Goal: Information Seeking & Learning: Learn about a topic

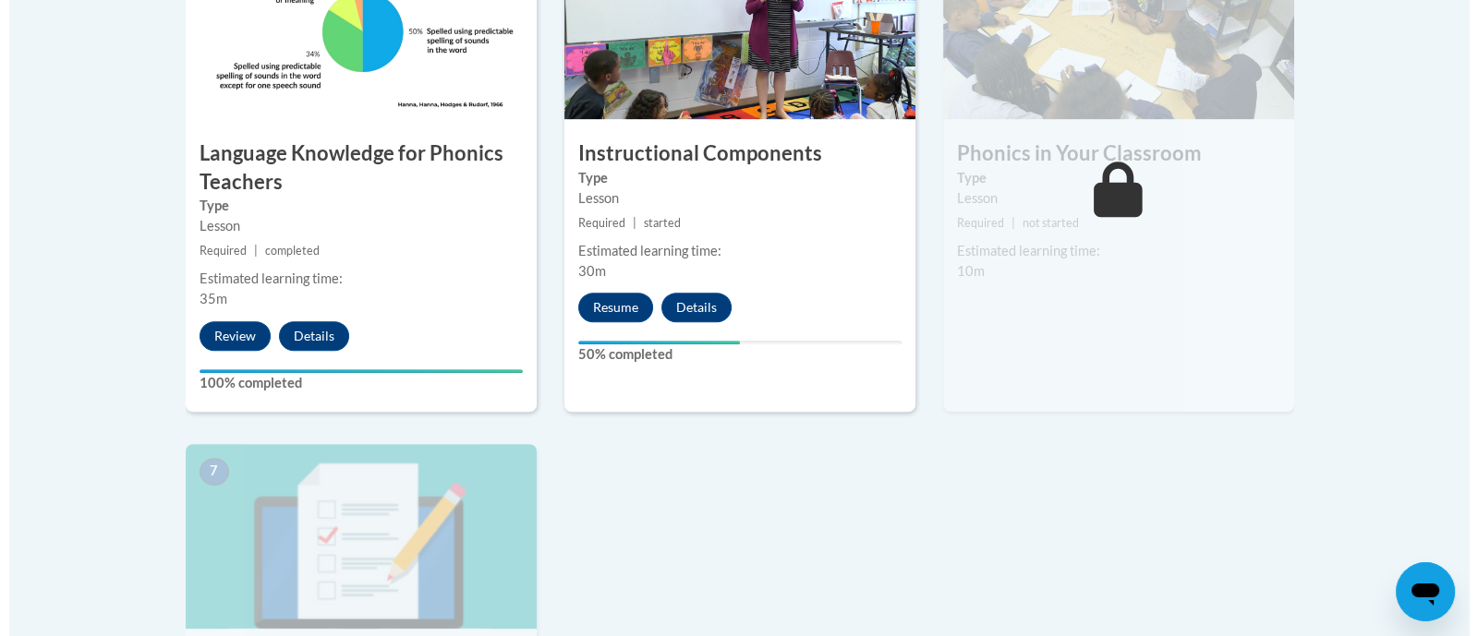
scroll to position [1168, 0]
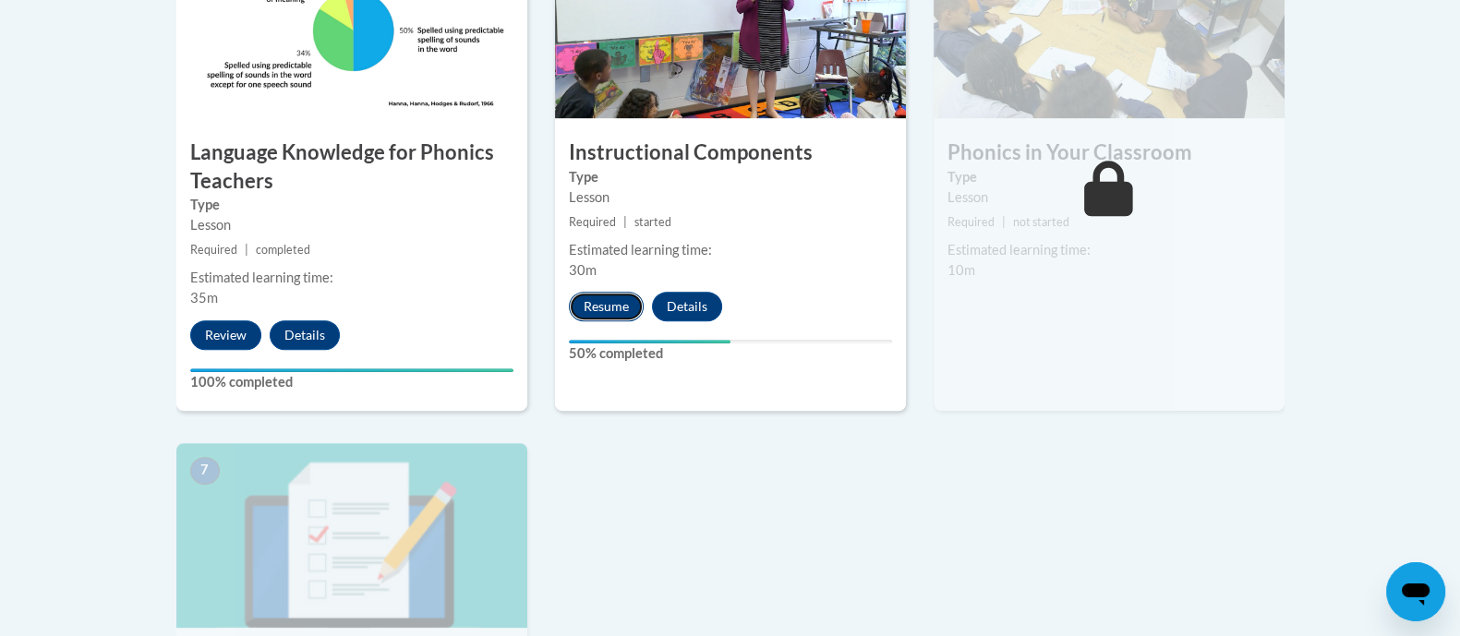
click at [622, 308] on button "Resume" at bounding box center [606, 307] width 75 height 30
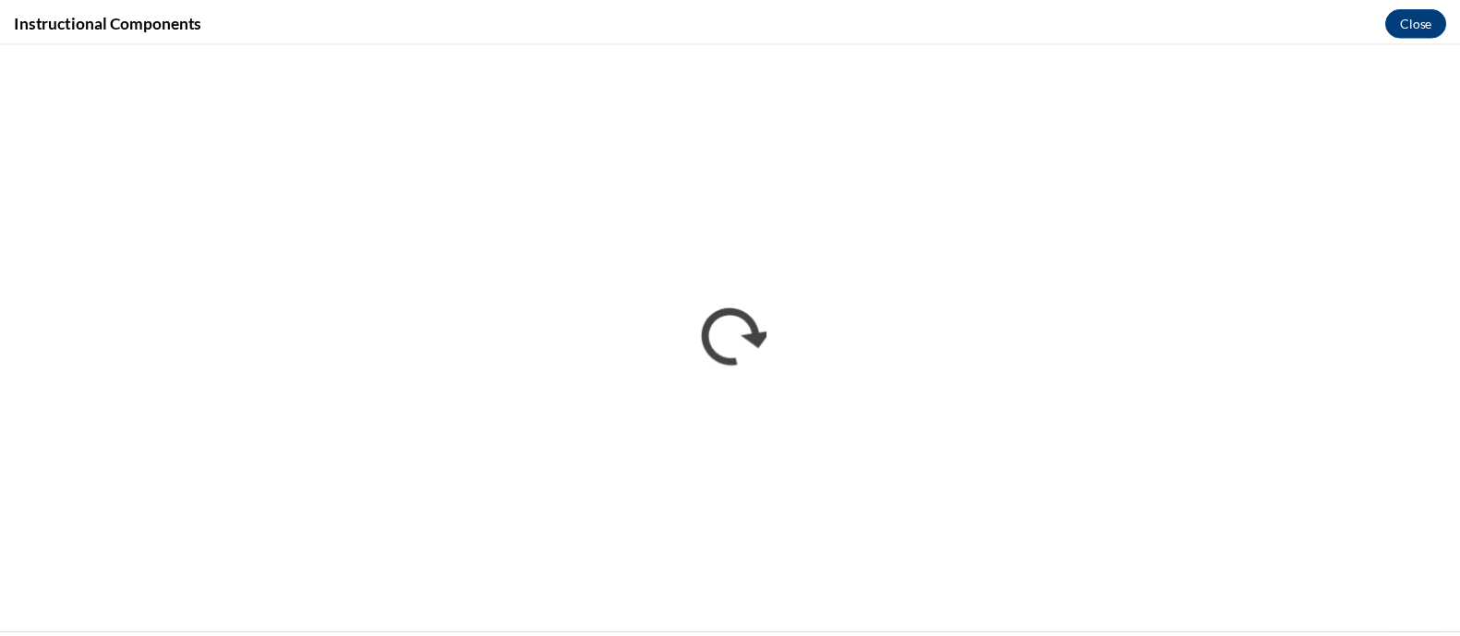
scroll to position [0, 0]
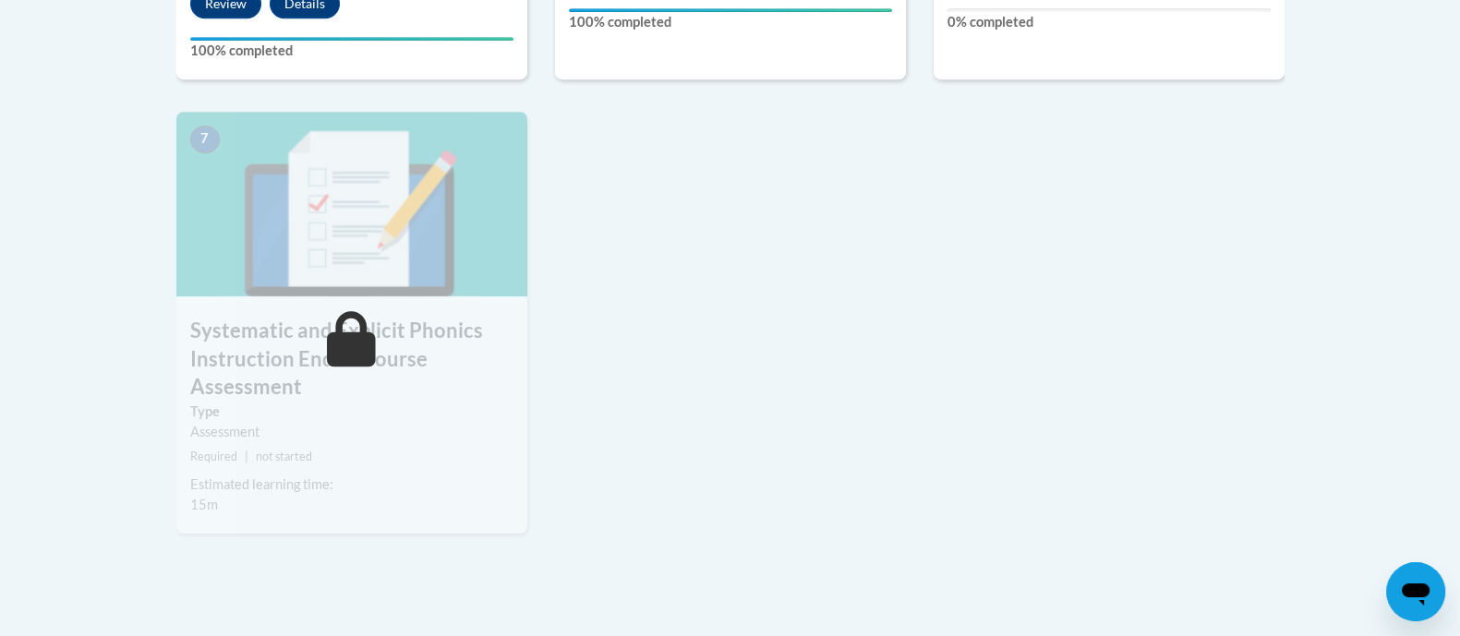
scroll to position [1500, 0]
click at [388, 430] on div "Assessment" at bounding box center [351, 432] width 323 height 20
click at [368, 348] on icon at bounding box center [351, 338] width 49 height 55
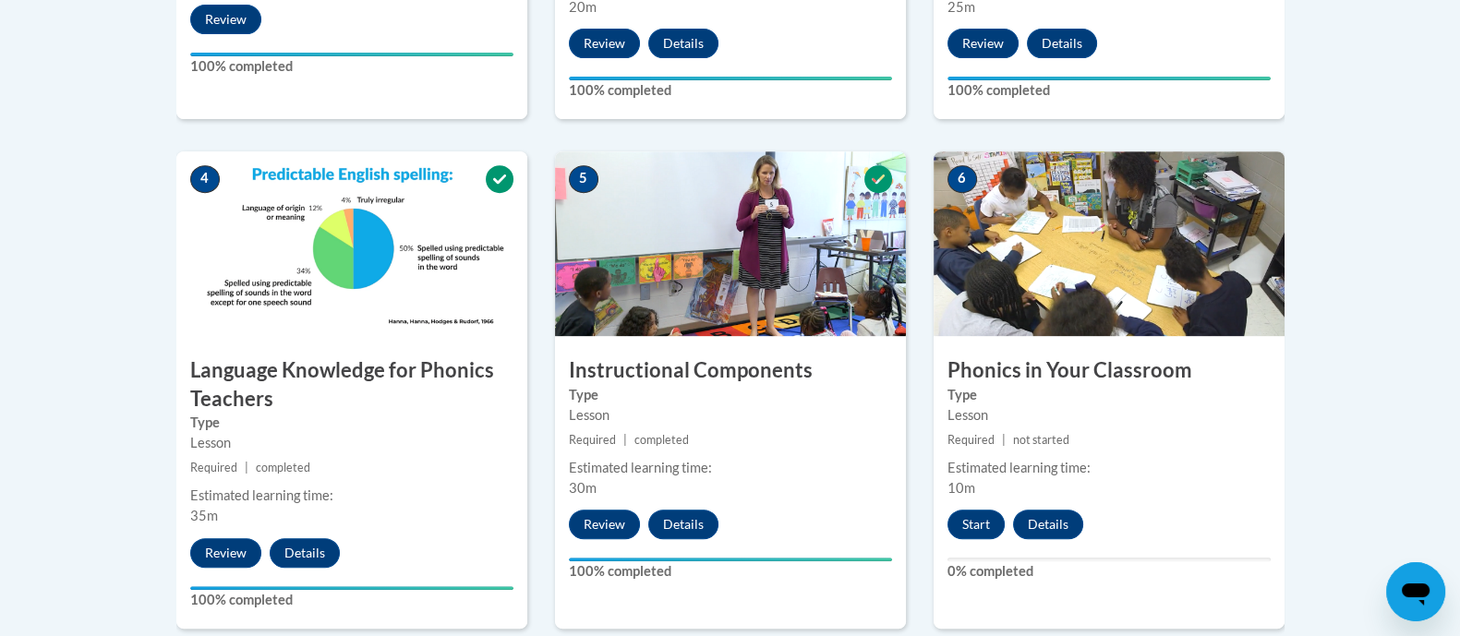
scroll to position [0, 0]
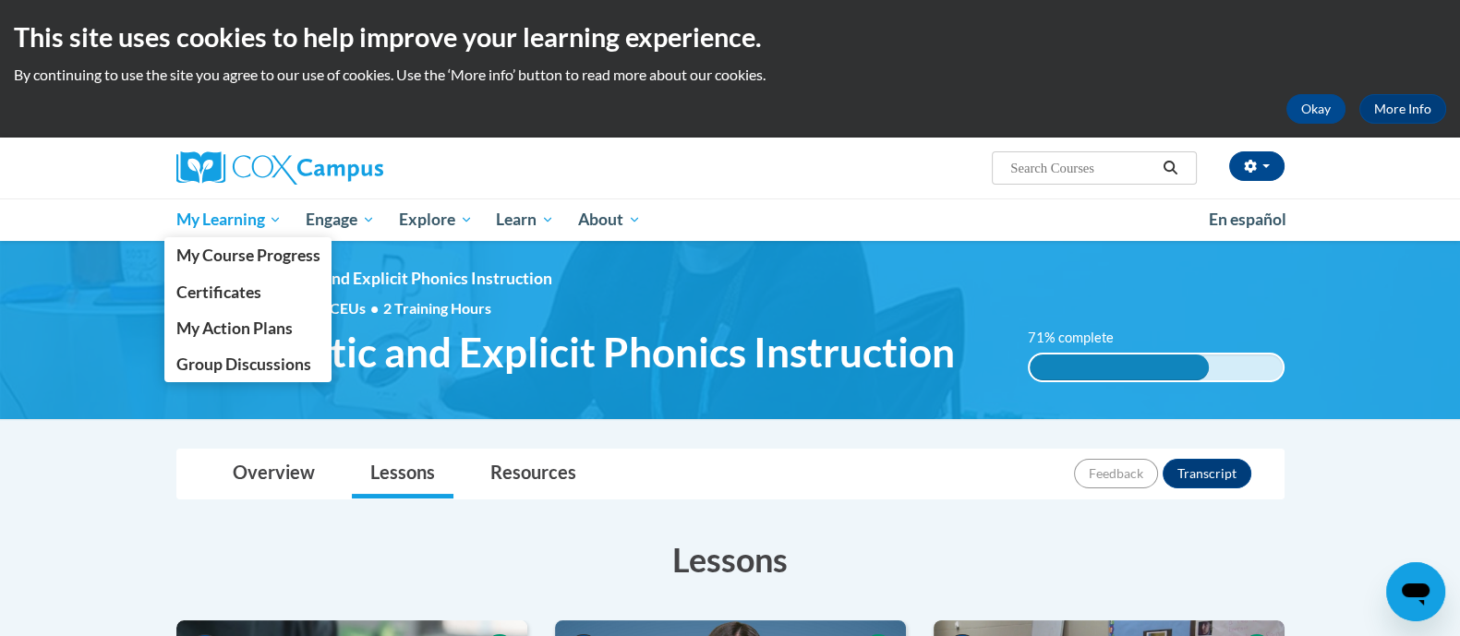
click at [226, 209] on span "My Learning" at bounding box center [228, 220] width 106 height 22
click at [218, 264] on span "My Course Progress" at bounding box center [247, 255] width 144 height 19
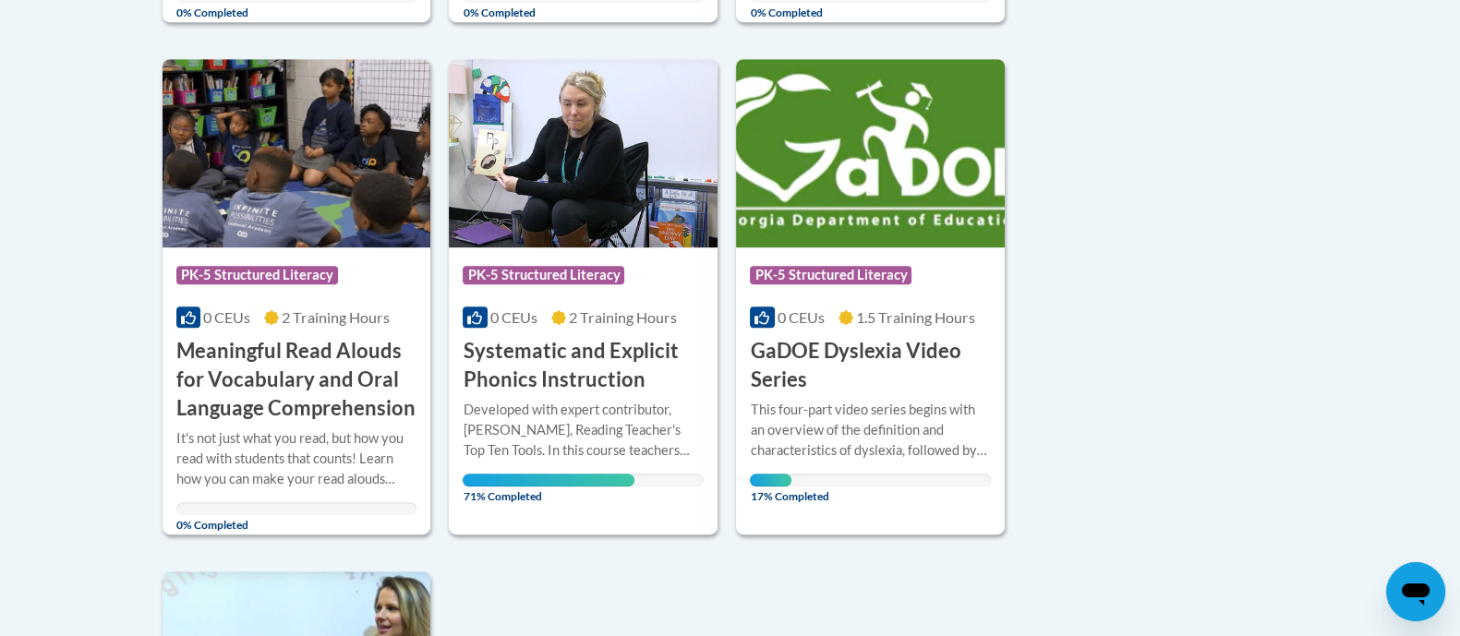
scroll to position [1354, 0]
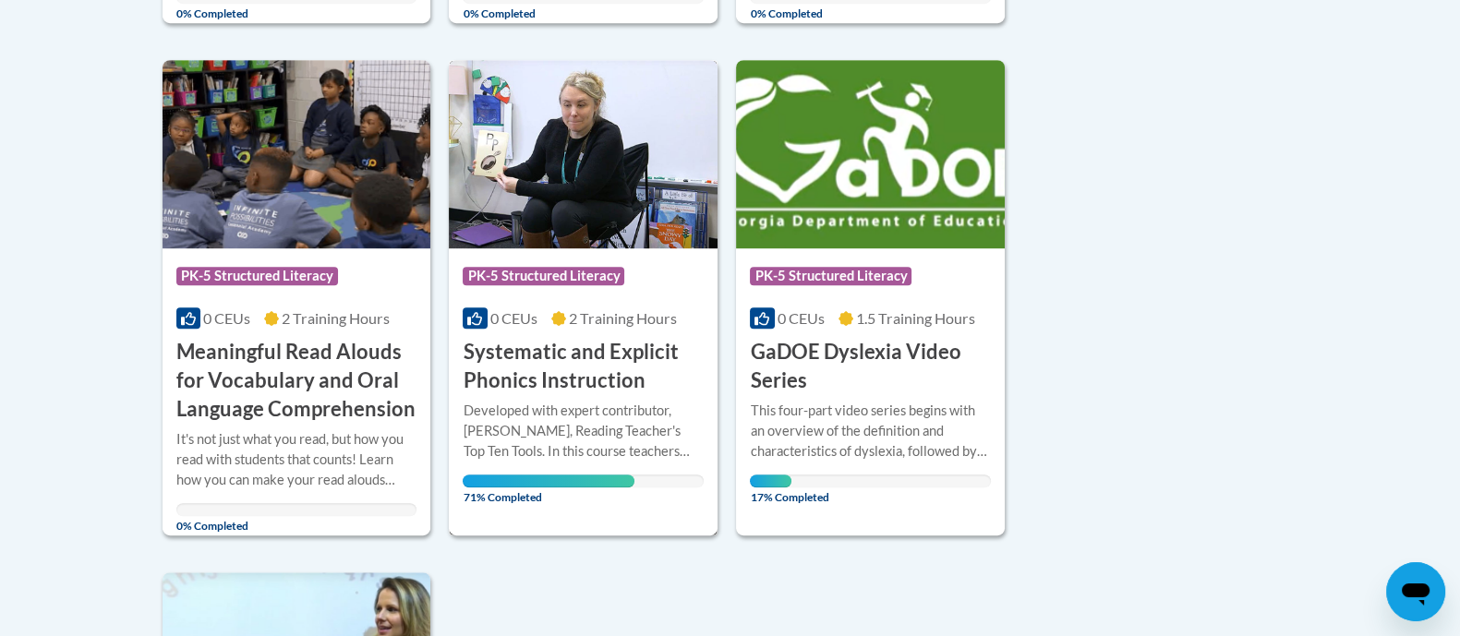
click at [596, 370] on h3 "Systematic and Explicit Phonics Instruction" at bounding box center [583, 366] width 241 height 57
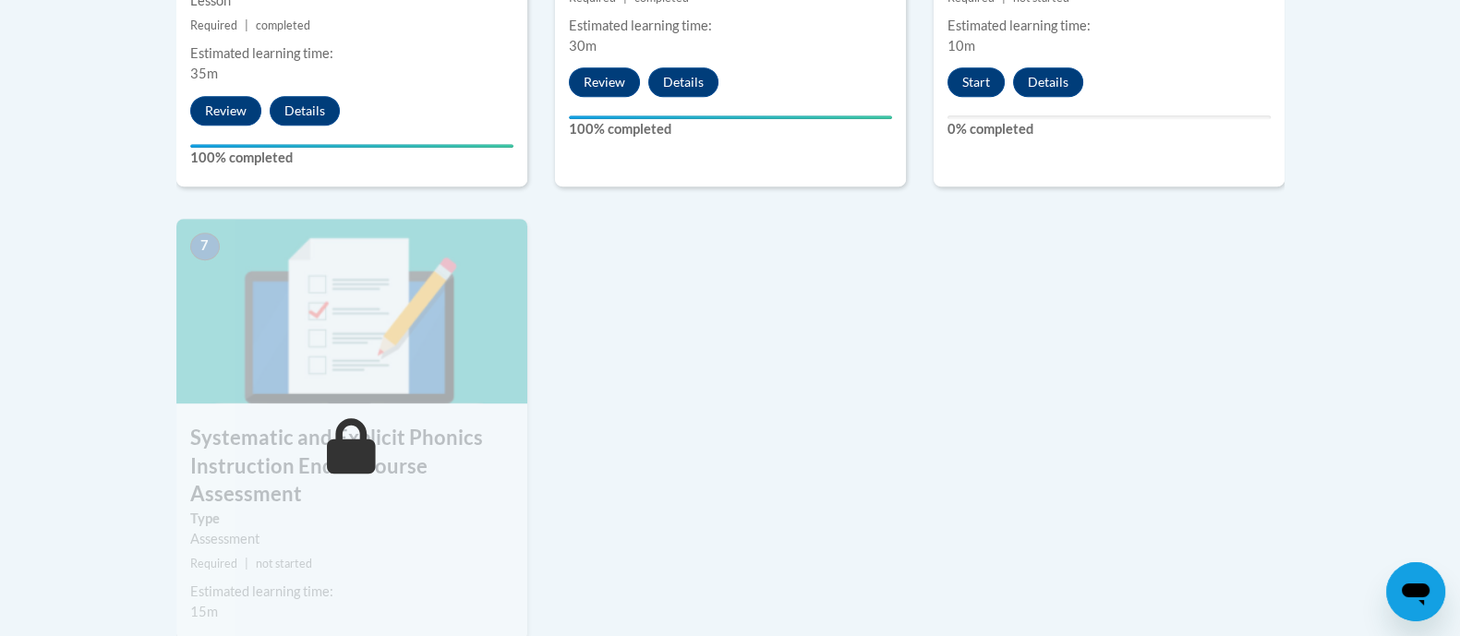
scroll to position [1389, 0]
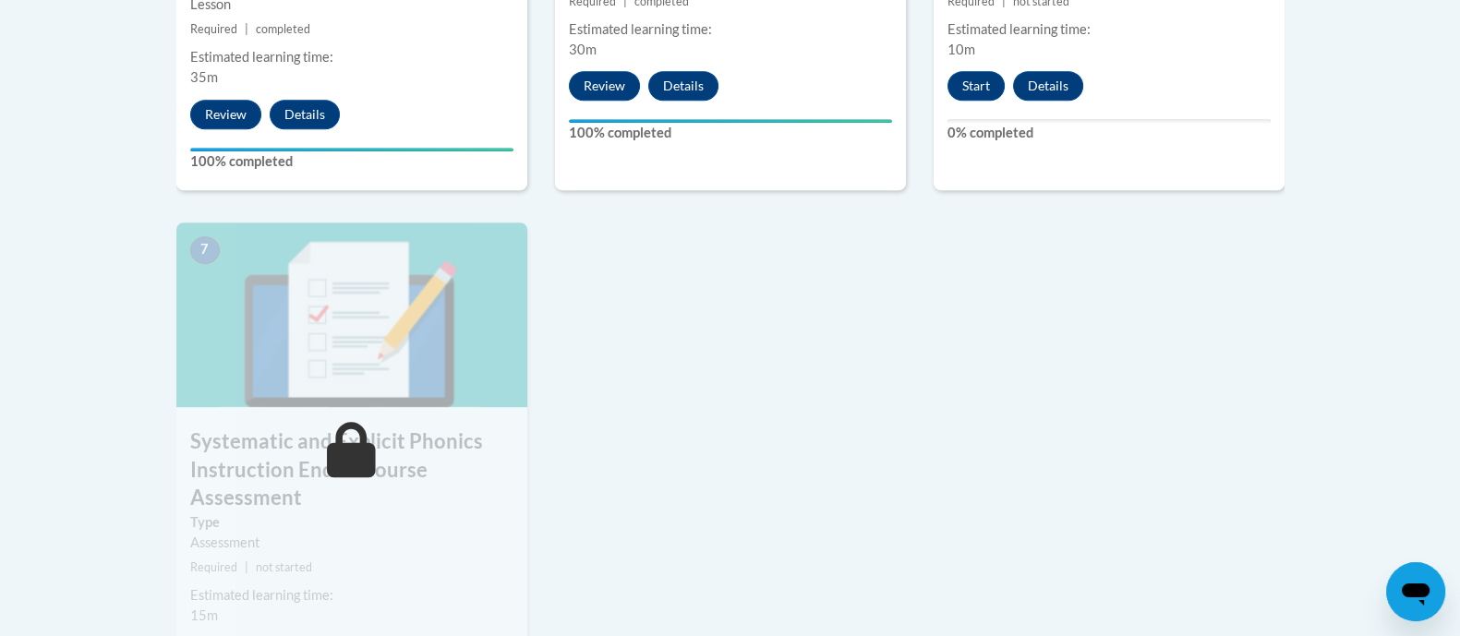
click at [364, 356] on img at bounding box center [351, 315] width 351 height 185
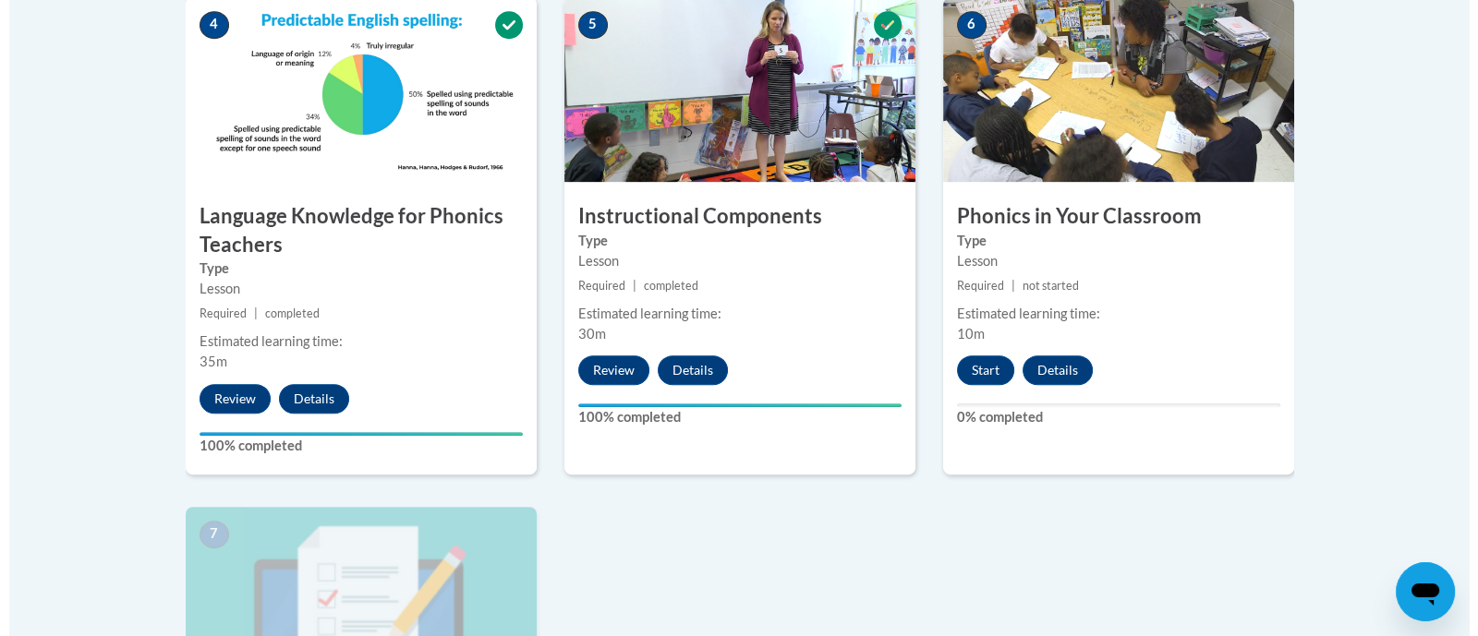
scroll to position [1103, 0]
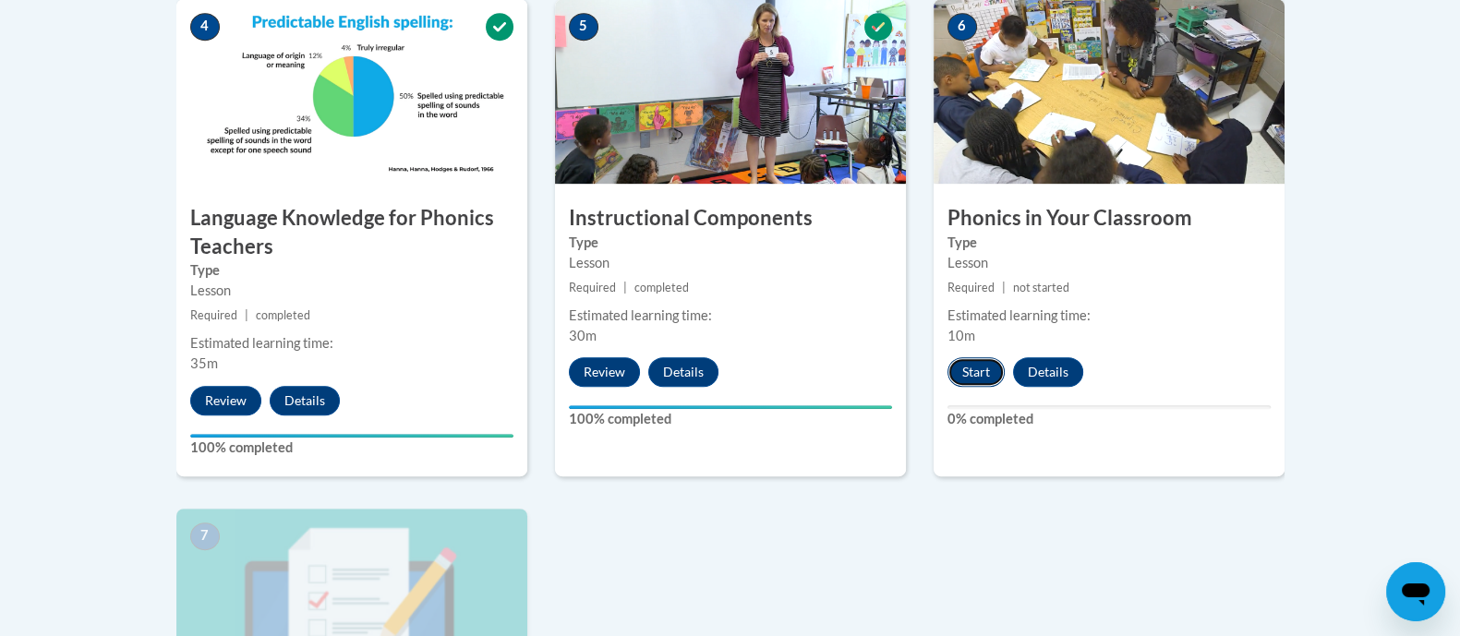
click at [966, 367] on button "Start" at bounding box center [976, 372] width 57 height 30
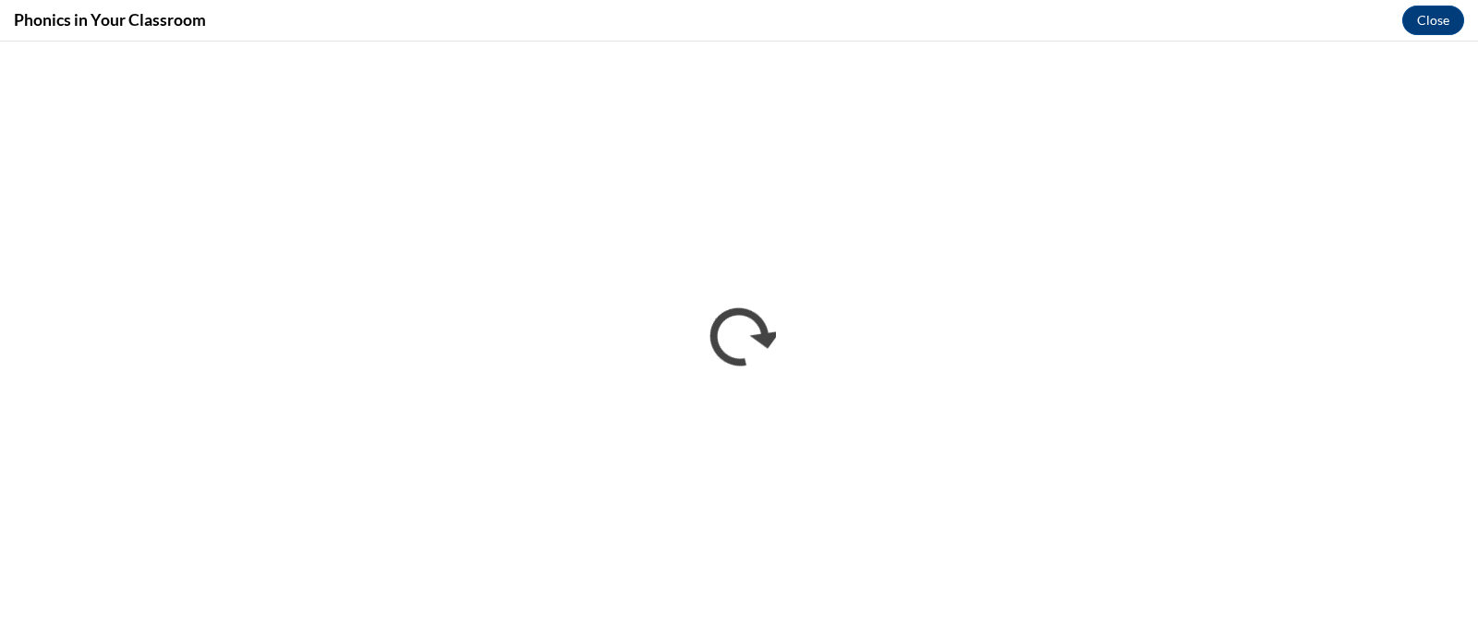
scroll to position [0, 0]
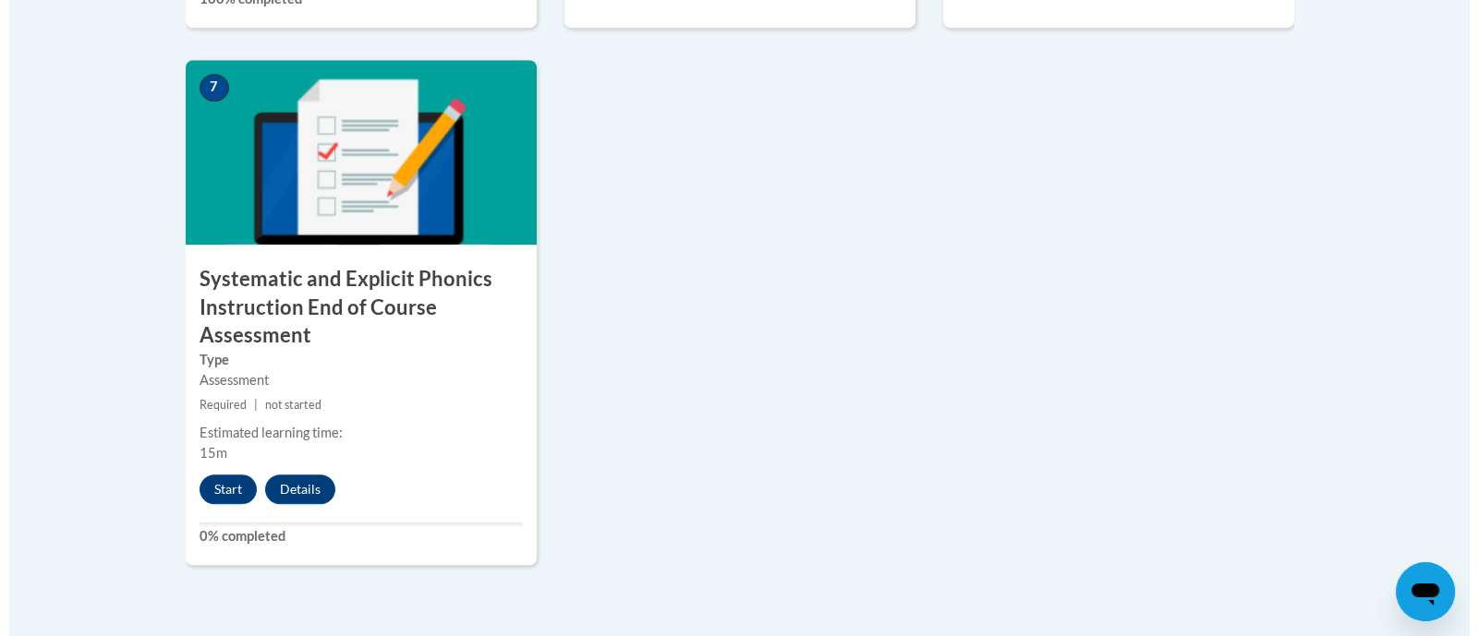
scroll to position [1542, 0]
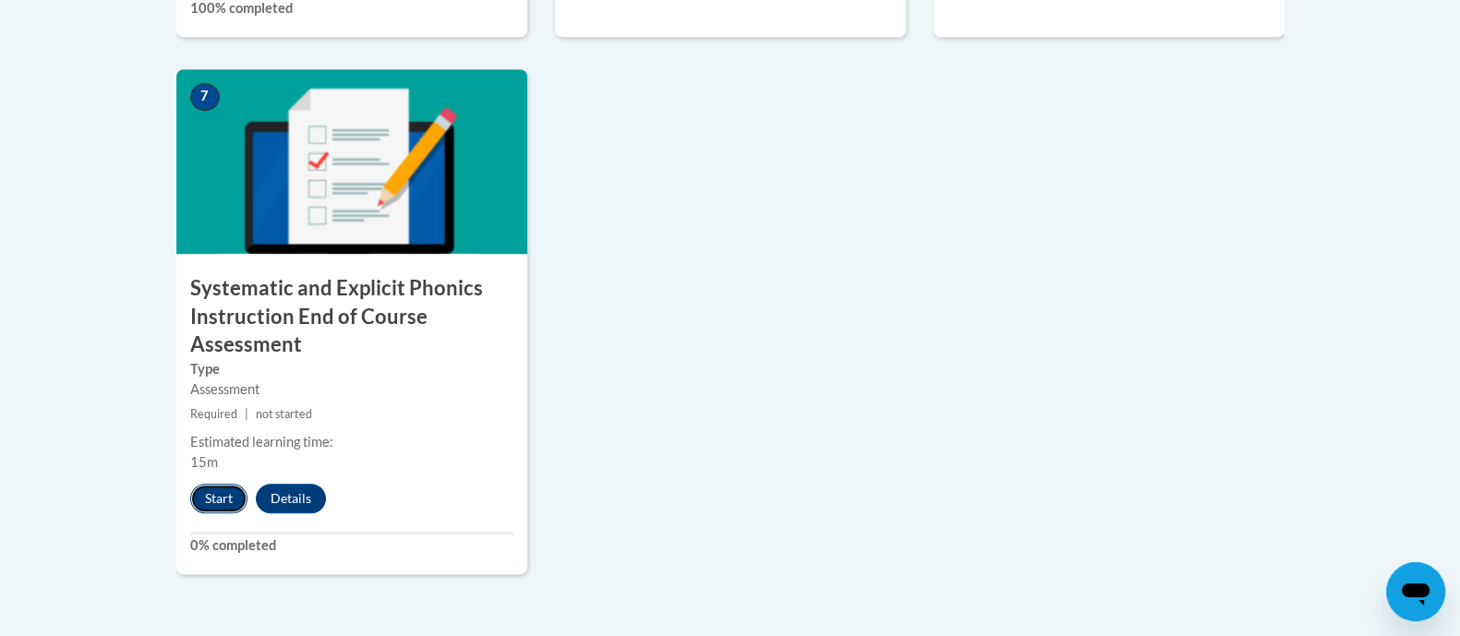
click at [223, 501] on button "Start" at bounding box center [218, 499] width 57 height 30
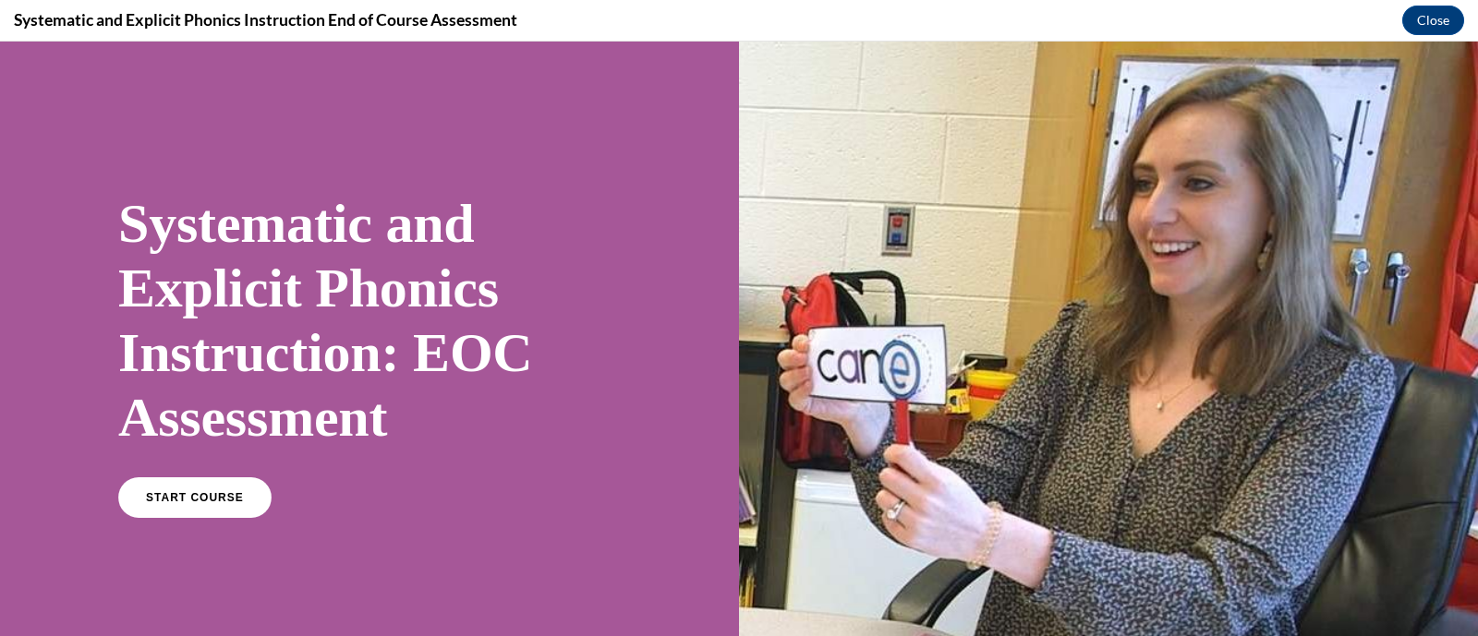
scroll to position [0, 0]
drag, startPoint x: 223, startPoint y: 542, endPoint x: 223, endPoint y: 501, distance: 41.6
click at [223, 501] on span "START COURSE" at bounding box center [194, 498] width 103 height 14
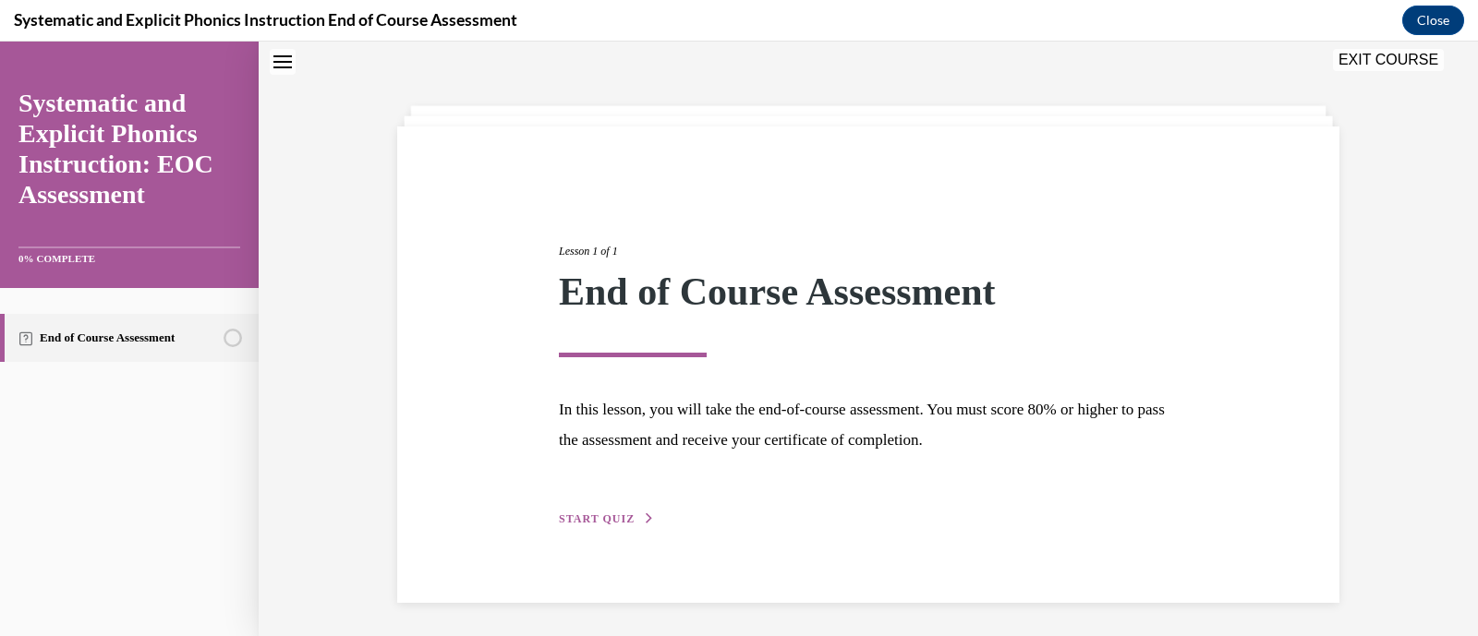
scroll to position [60, 0]
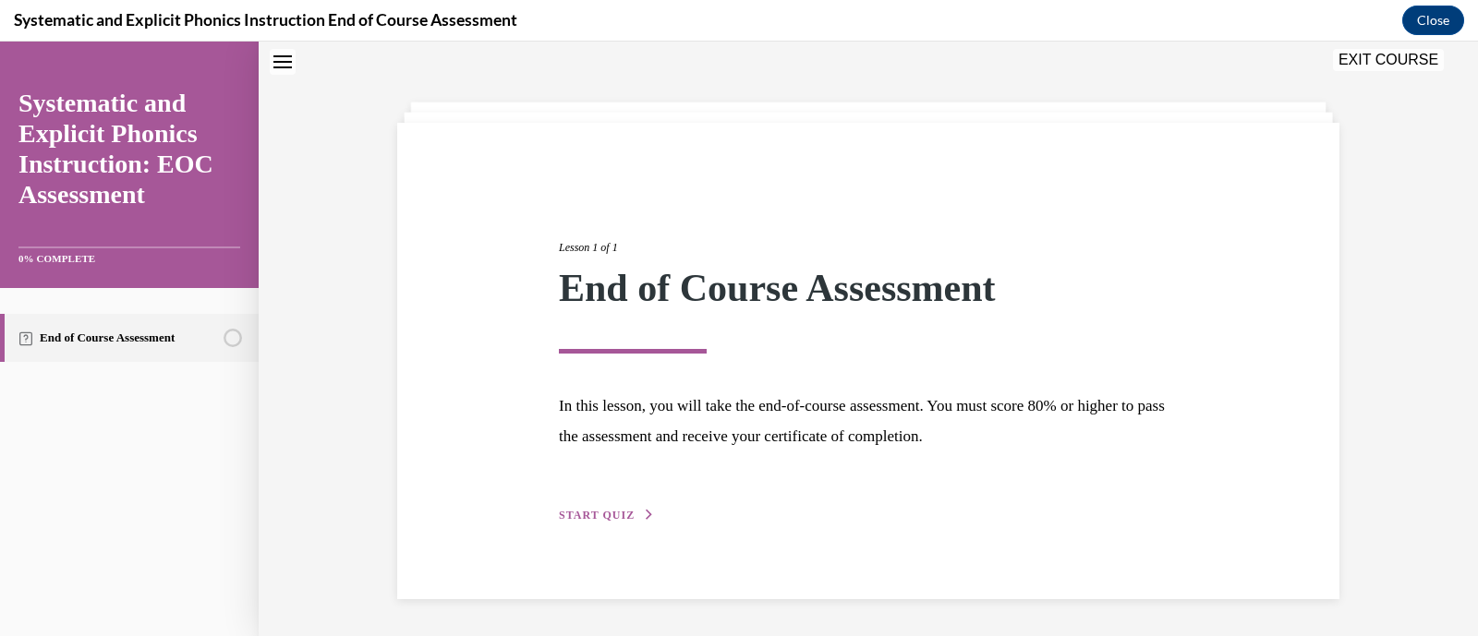
click at [616, 513] on span "START QUIZ" at bounding box center [597, 515] width 76 height 13
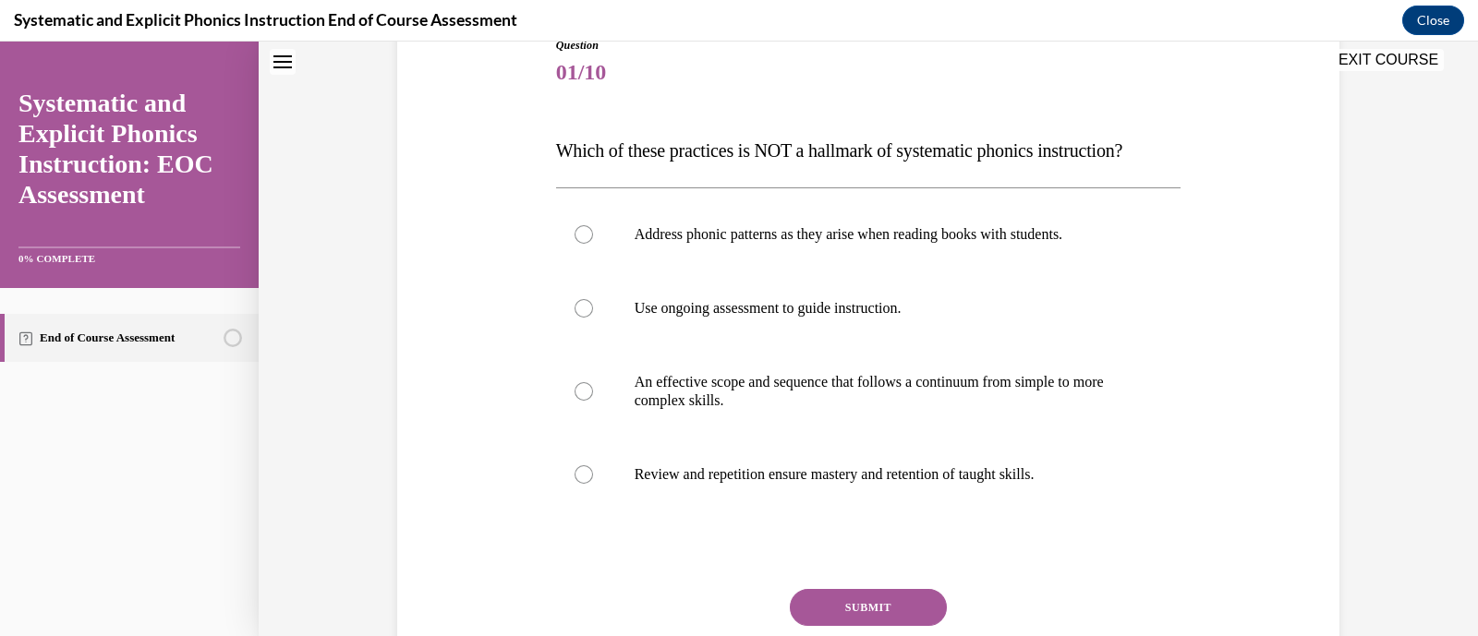
scroll to position [235, 0]
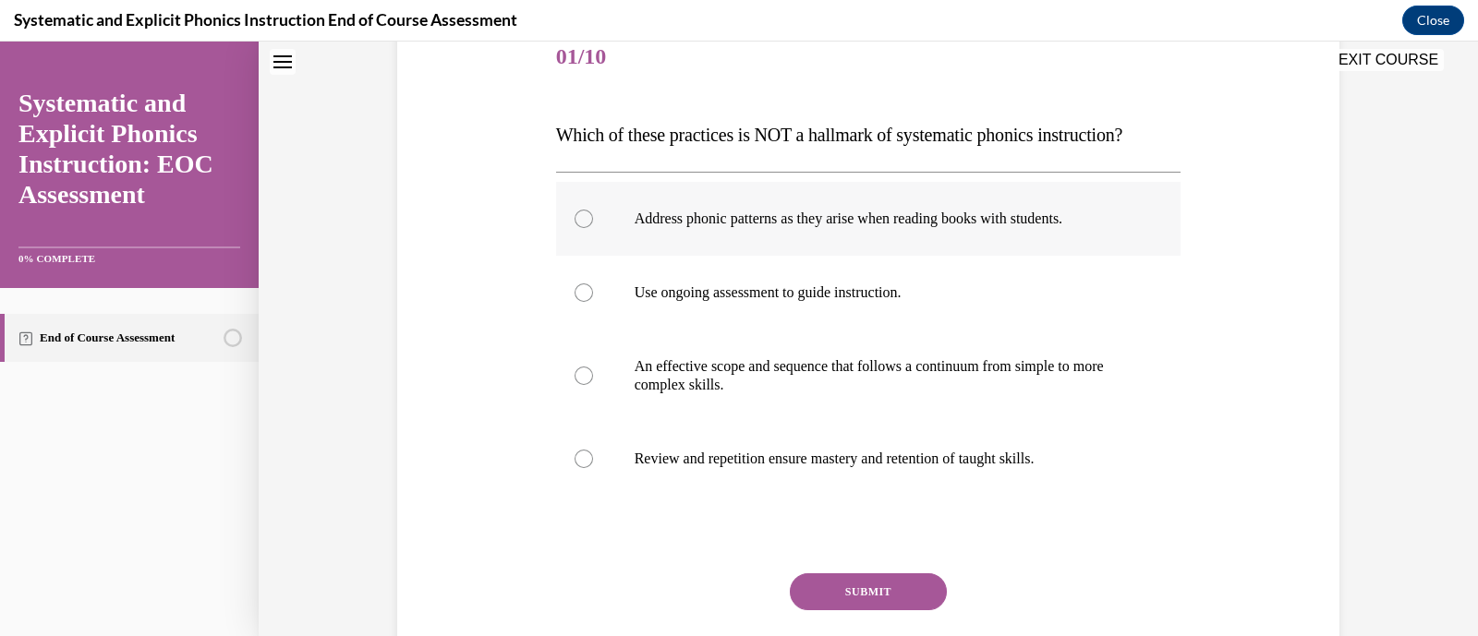
click at [578, 215] on div at bounding box center [583, 219] width 18 height 18
click at [852, 593] on button "SUBMIT" at bounding box center [868, 592] width 157 height 37
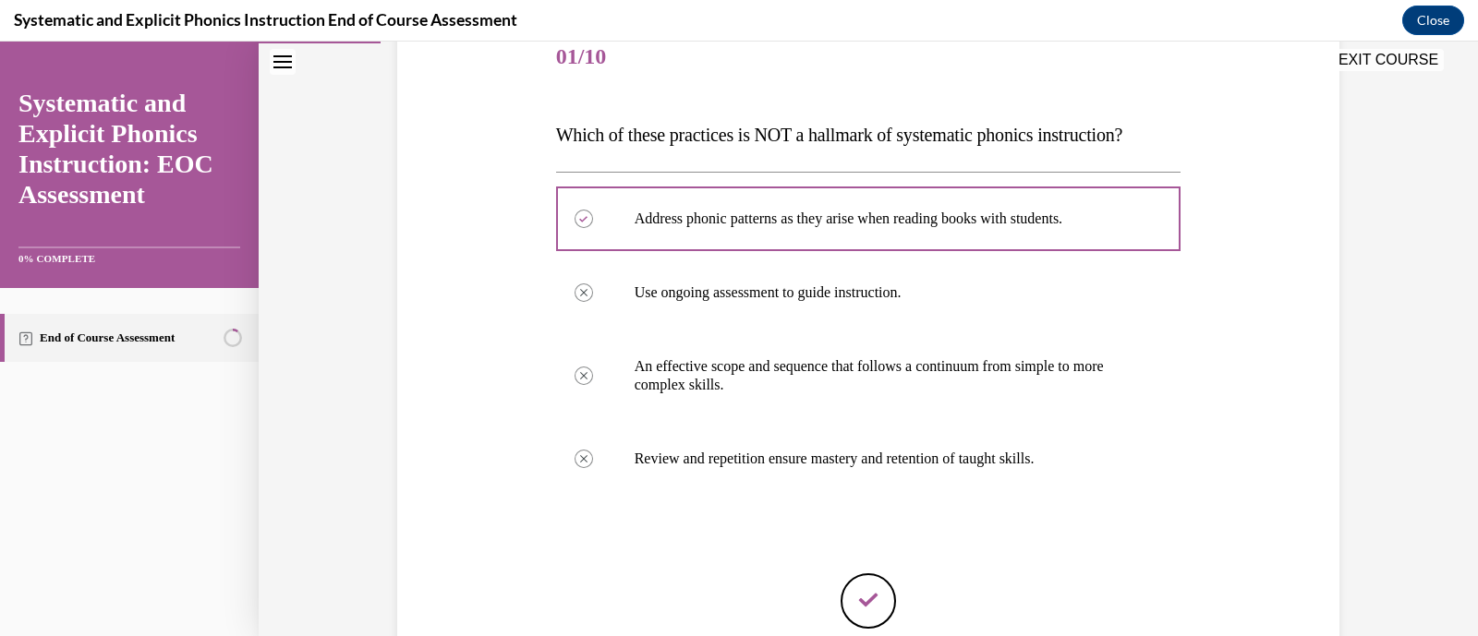
scroll to position [418, 0]
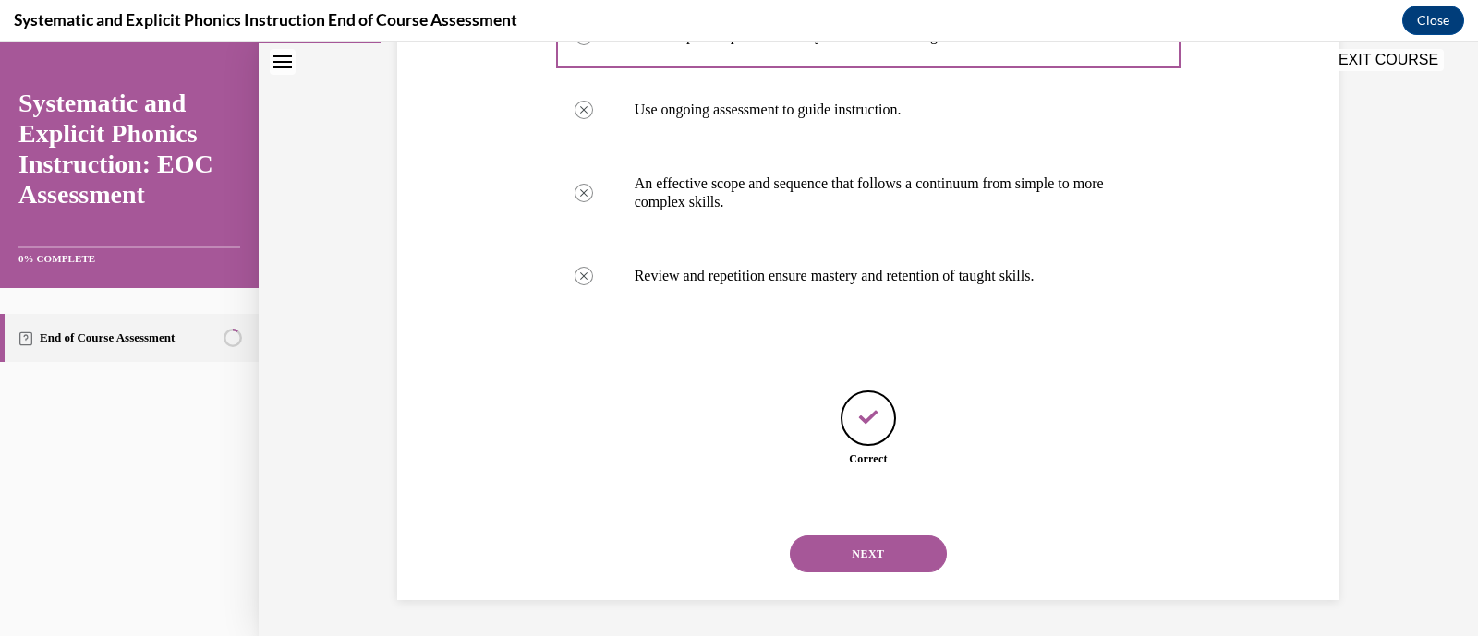
click at [864, 552] on button "NEXT" at bounding box center [868, 554] width 157 height 37
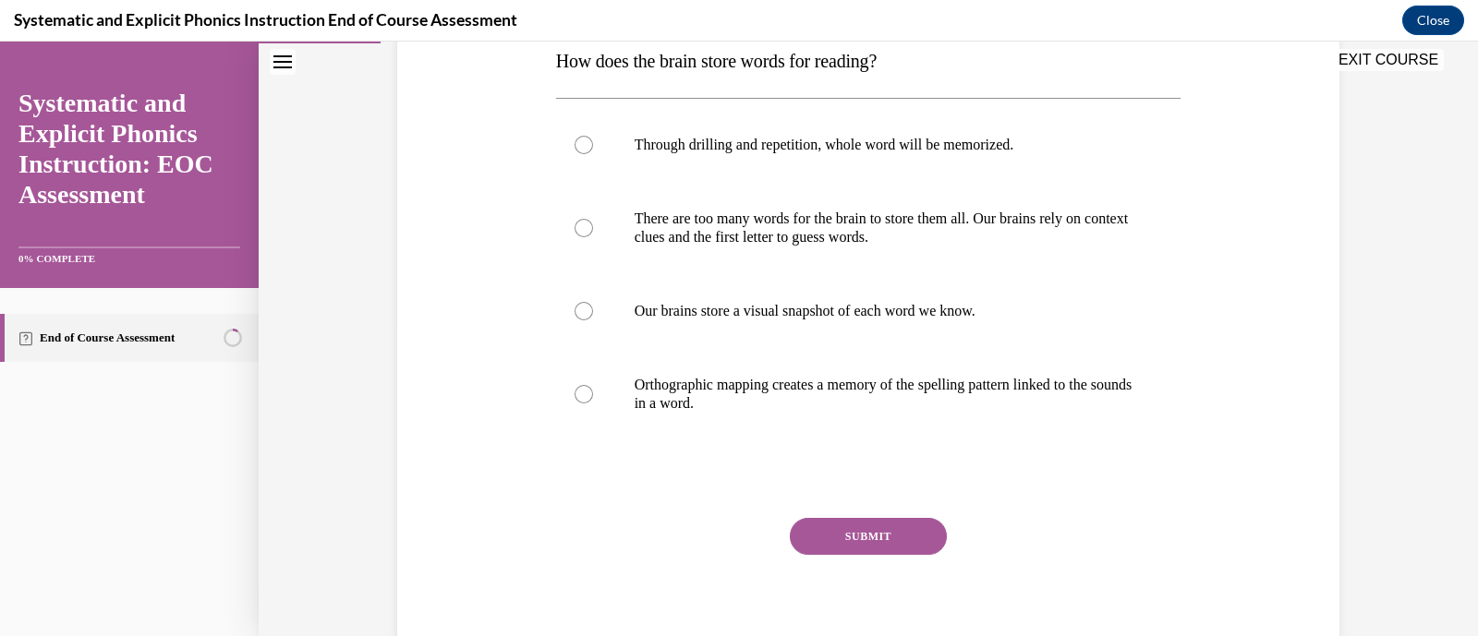
scroll to position [309, 0]
click at [581, 406] on div at bounding box center [868, 394] width 625 height 92
click at [863, 525] on button "SUBMIT" at bounding box center [868, 536] width 157 height 37
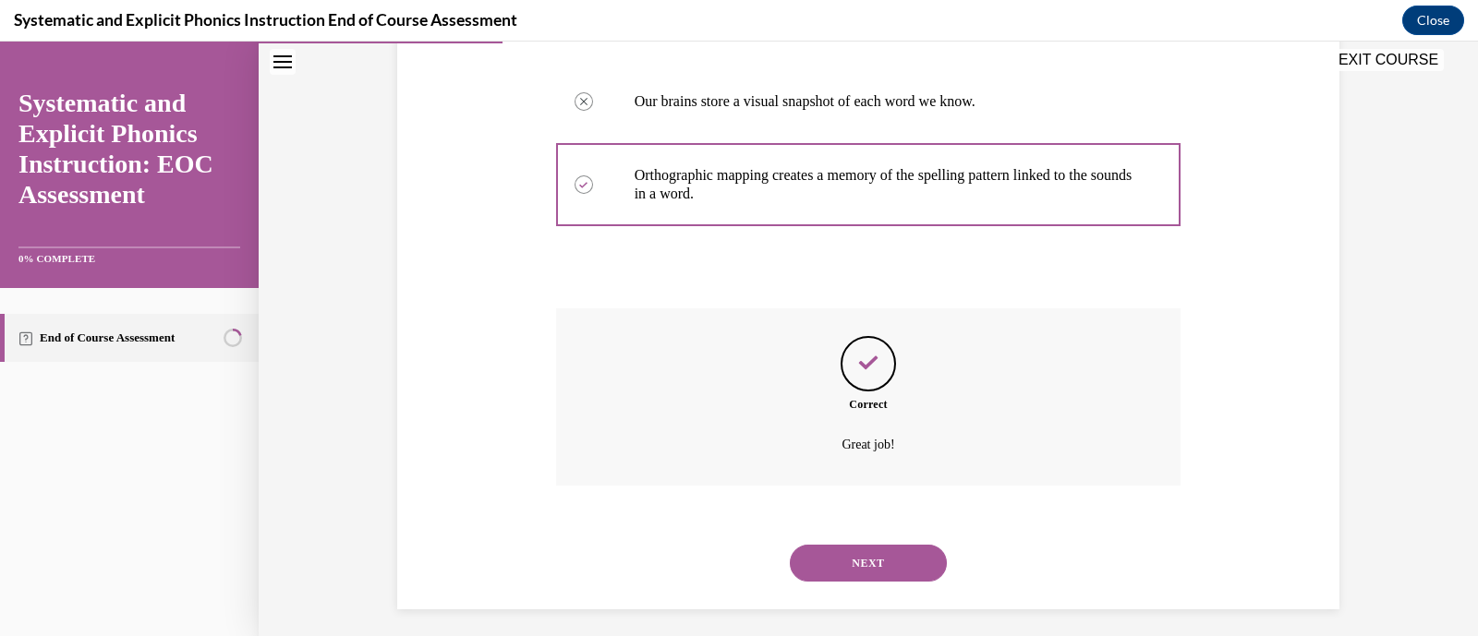
scroll to position [528, 0]
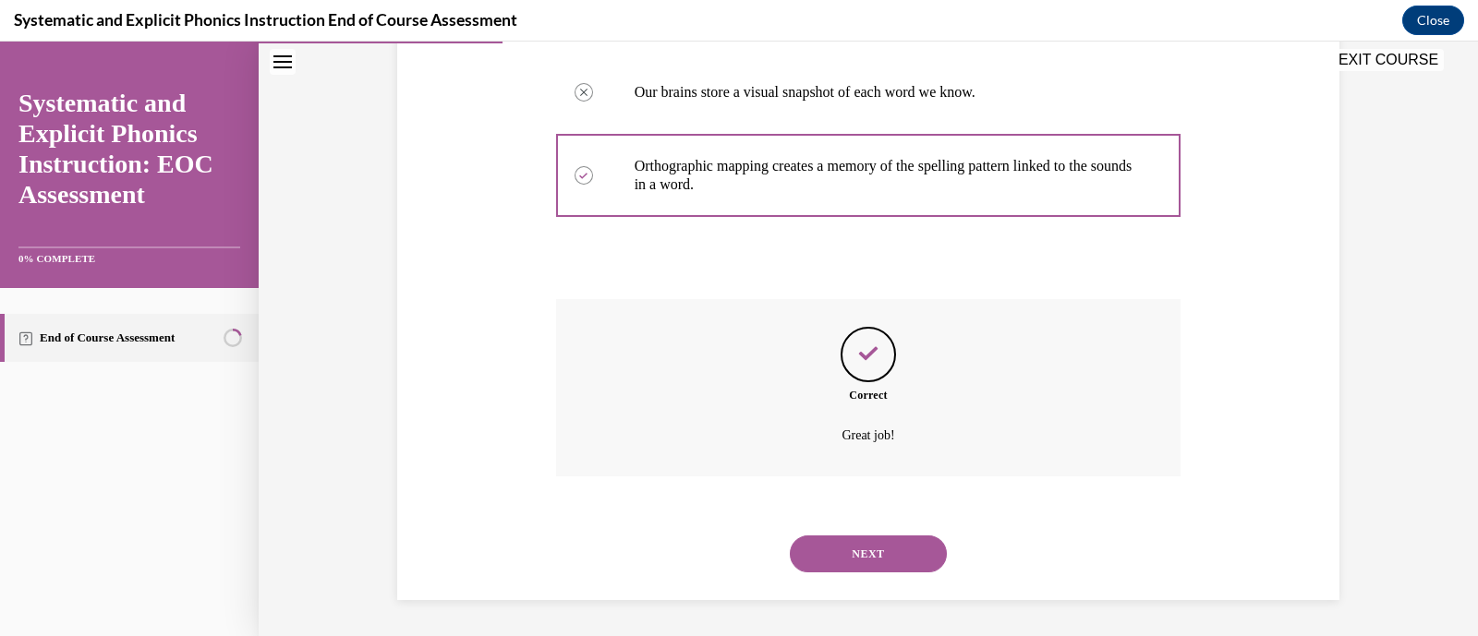
click at [853, 554] on button "NEXT" at bounding box center [868, 554] width 157 height 37
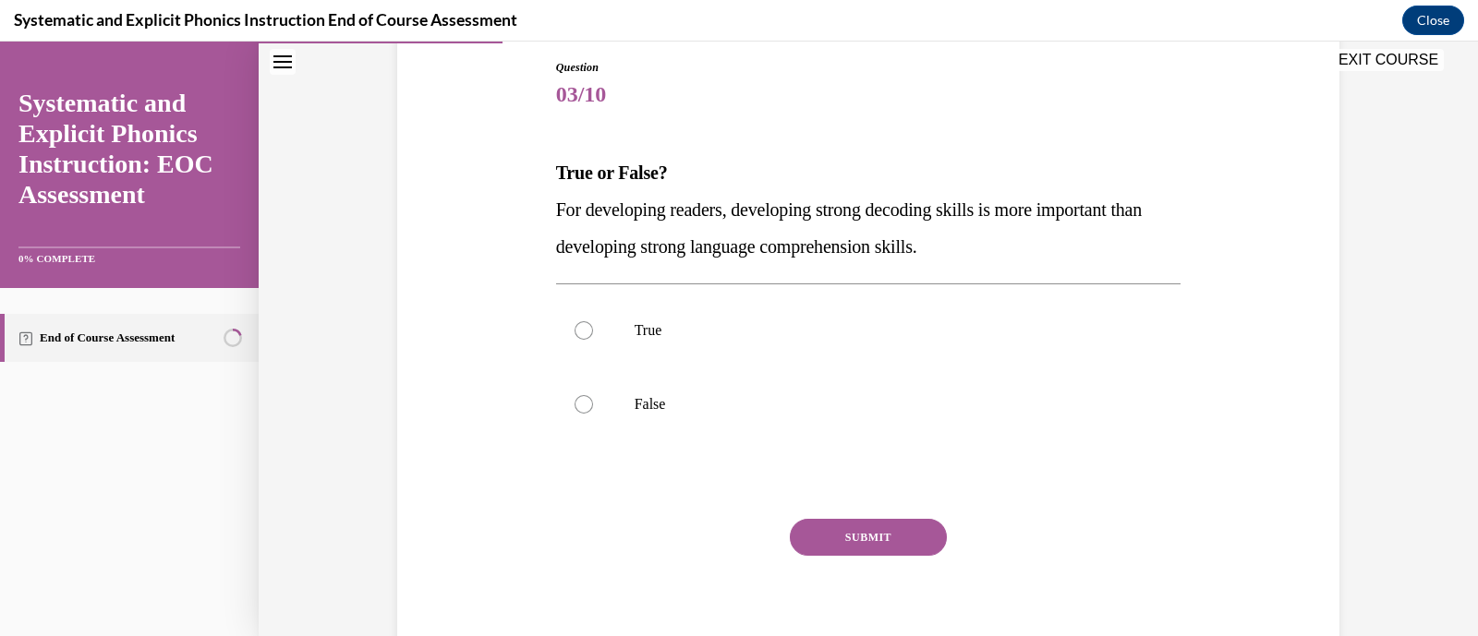
scroll to position [210, 0]
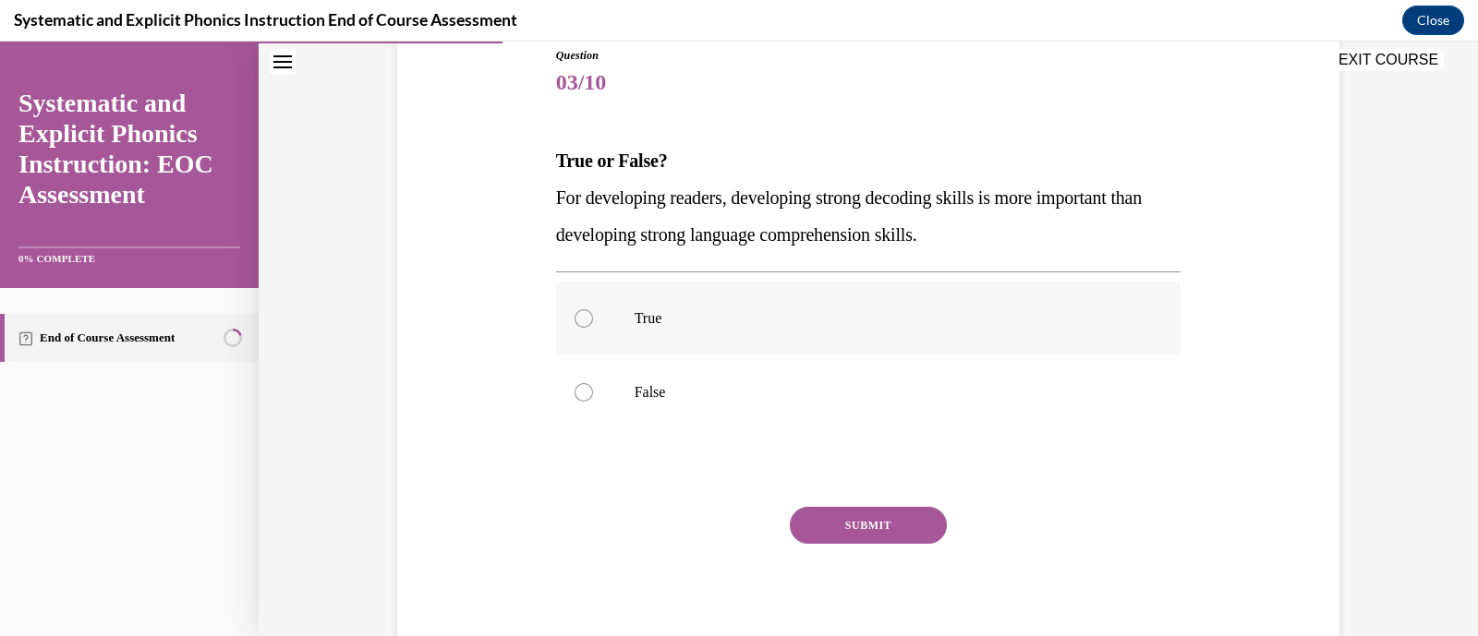
click at [582, 313] on div at bounding box center [583, 318] width 18 height 18
click at [822, 534] on button "SUBMIT" at bounding box center [868, 525] width 157 height 37
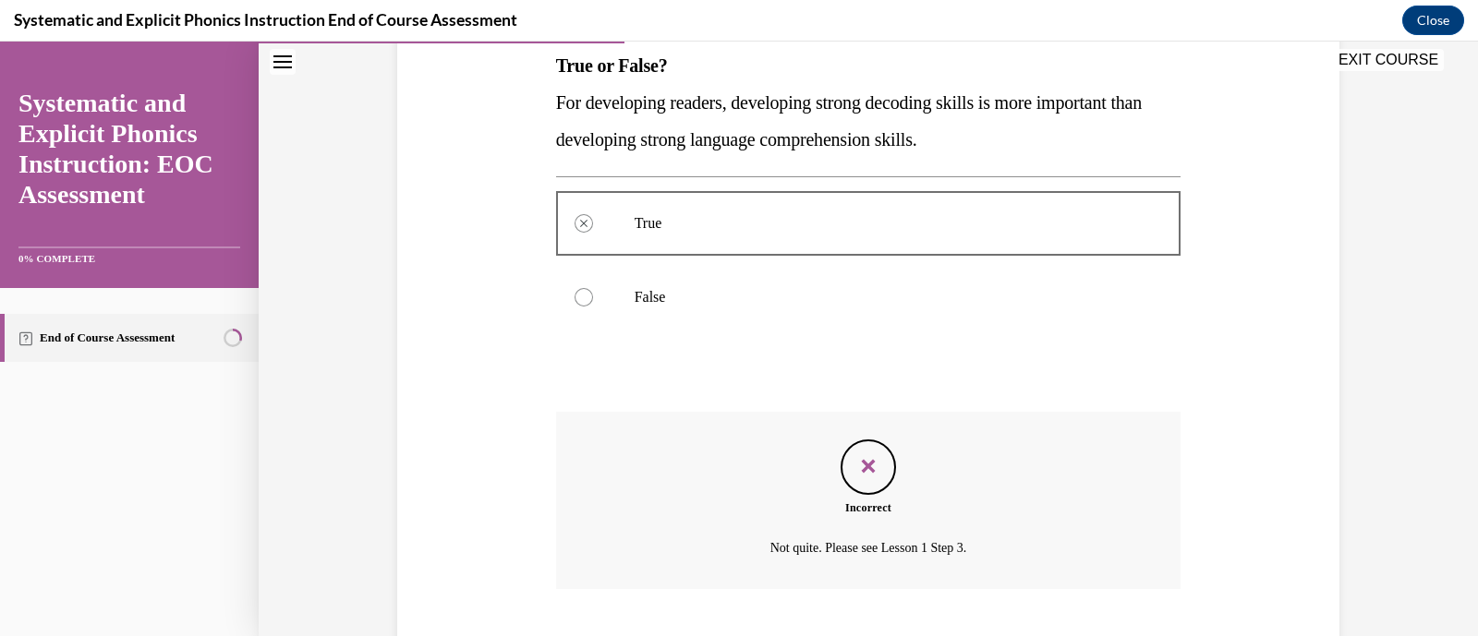
scroll to position [417, 0]
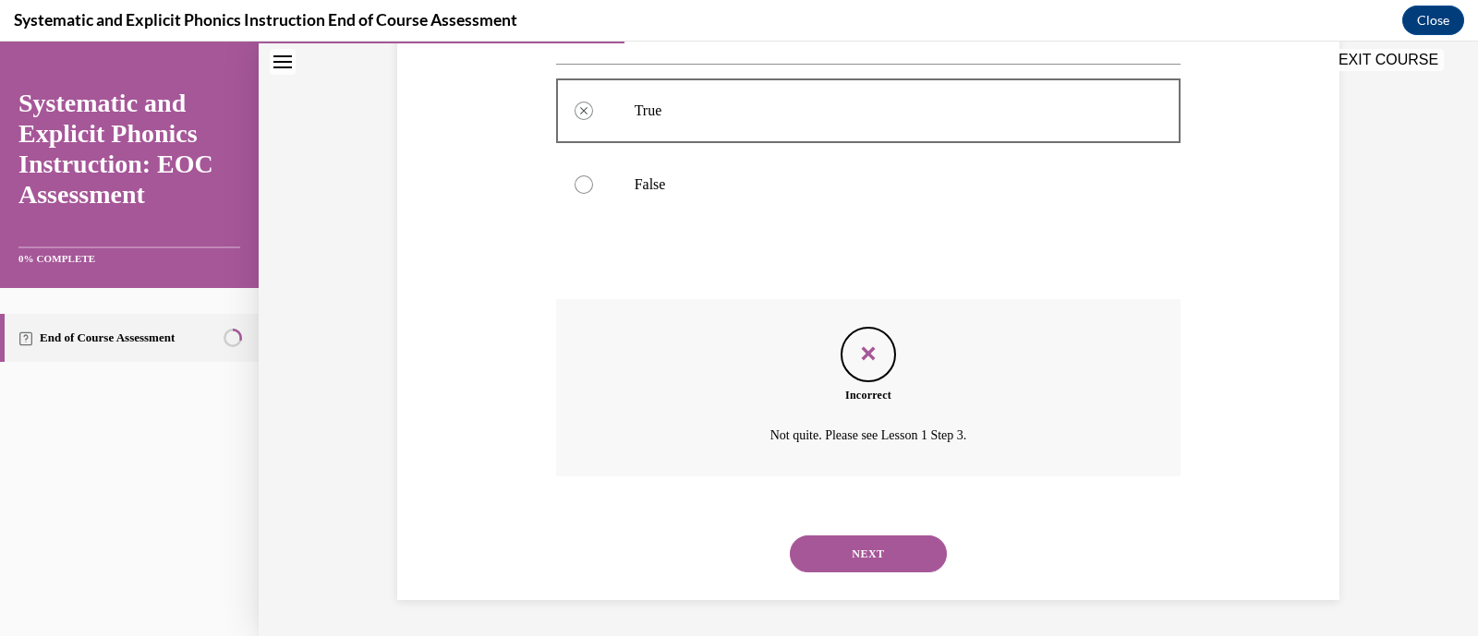
click at [860, 549] on button "NEXT" at bounding box center [868, 554] width 157 height 37
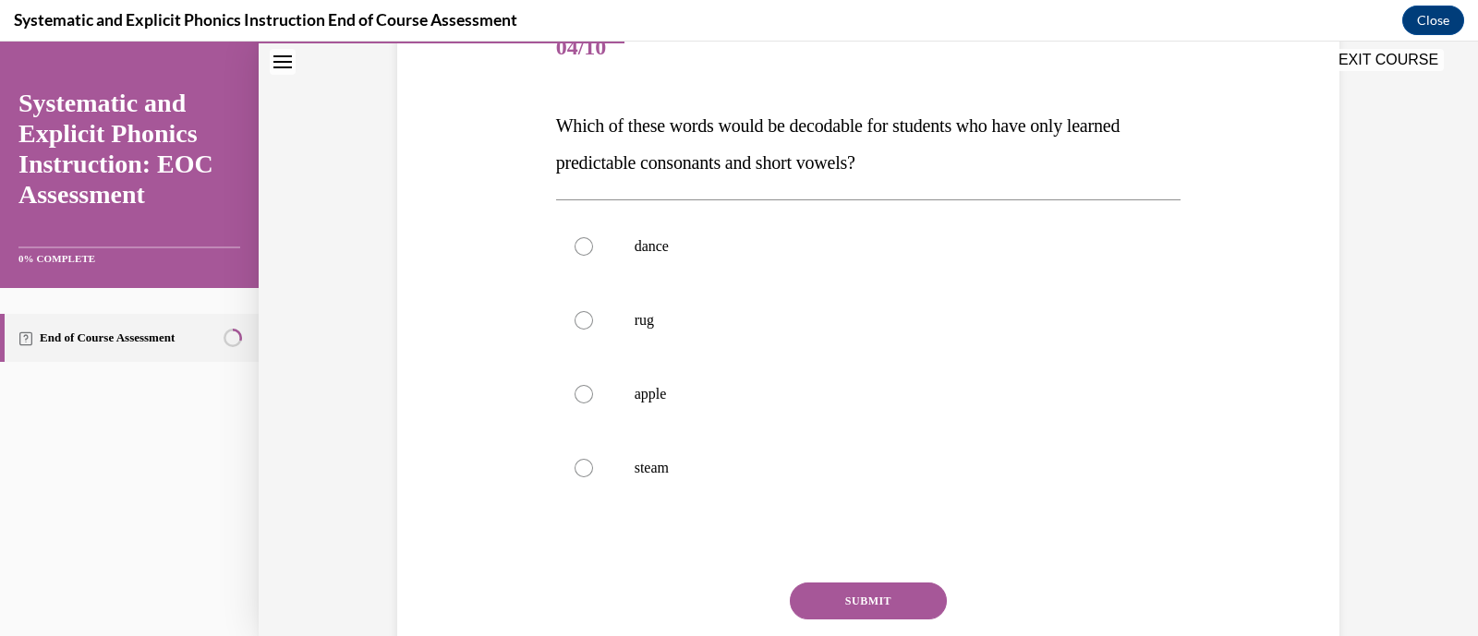
scroll to position [243, 0]
click at [575, 320] on div at bounding box center [583, 322] width 18 height 18
click at [825, 607] on button "SUBMIT" at bounding box center [868, 603] width 157 height 37
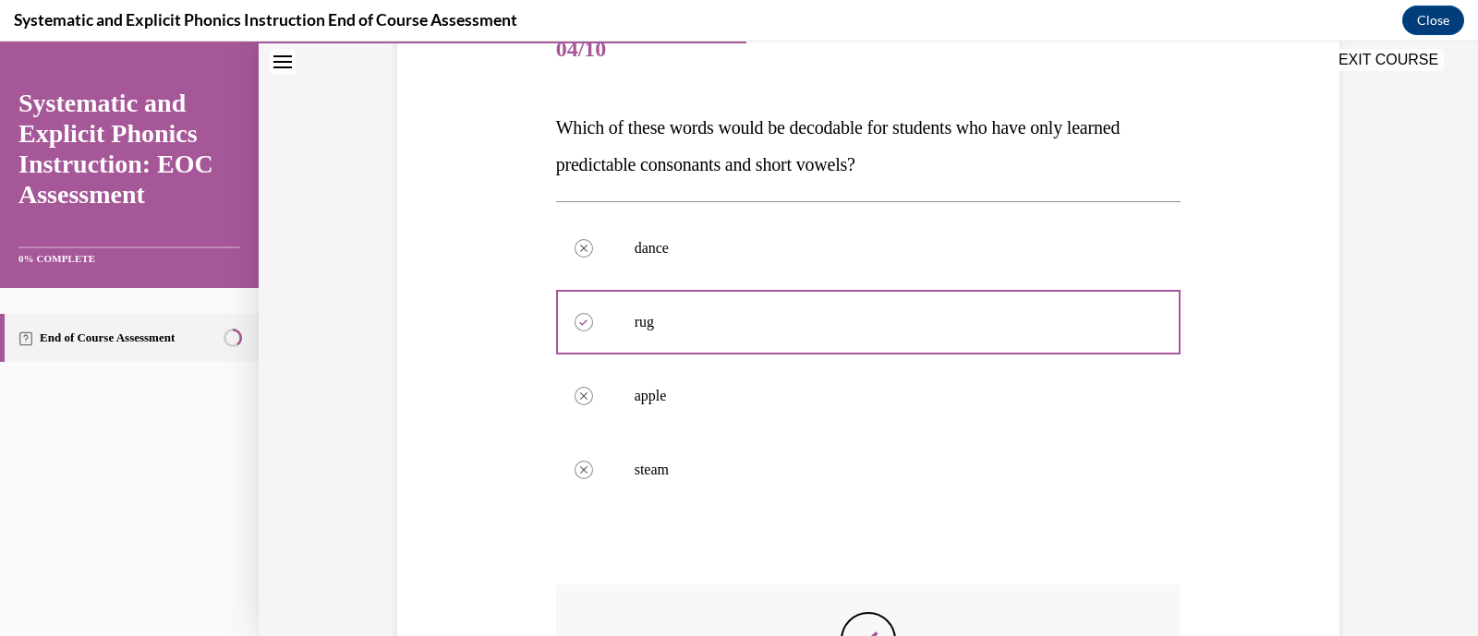
scroll to position [528, 0]
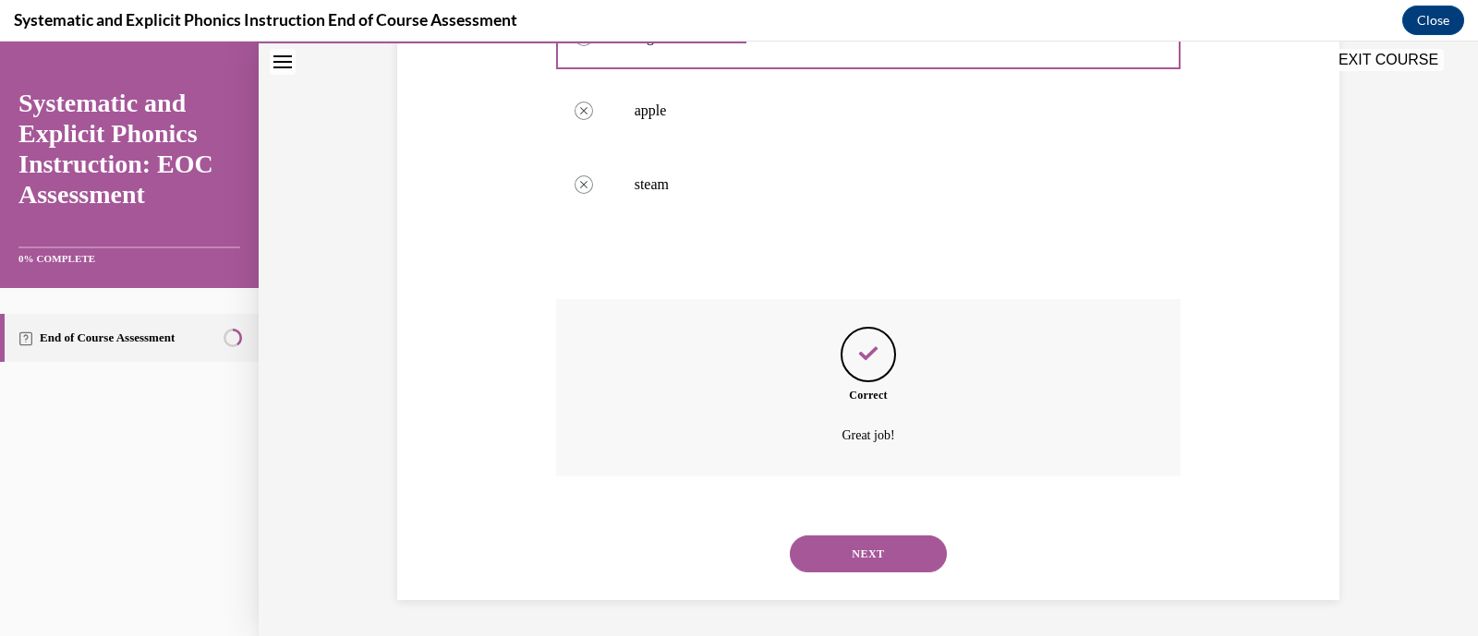
click at [835, 561] on button "NEXT" at bounding box center [868, 554] width 157 height 37
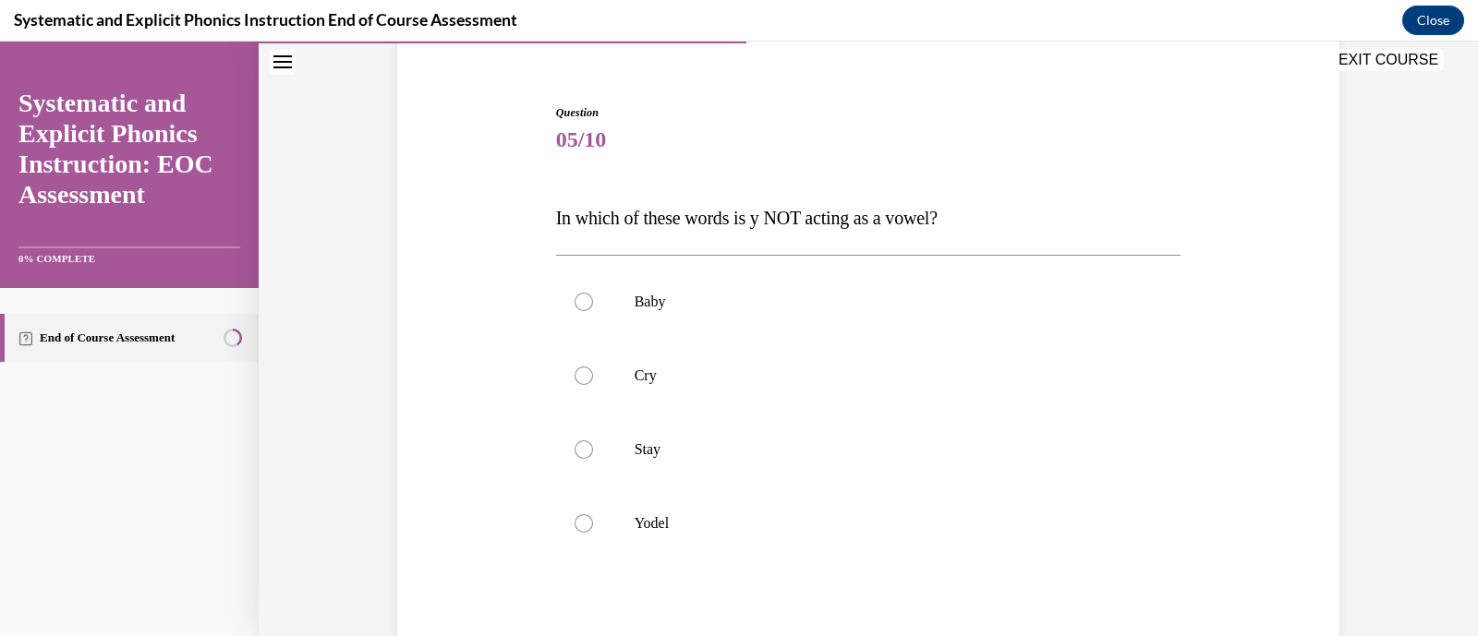
scroll to position [152, 0]
click at [574, 519] on div at bounding box center [583, 523] width 18 height 18
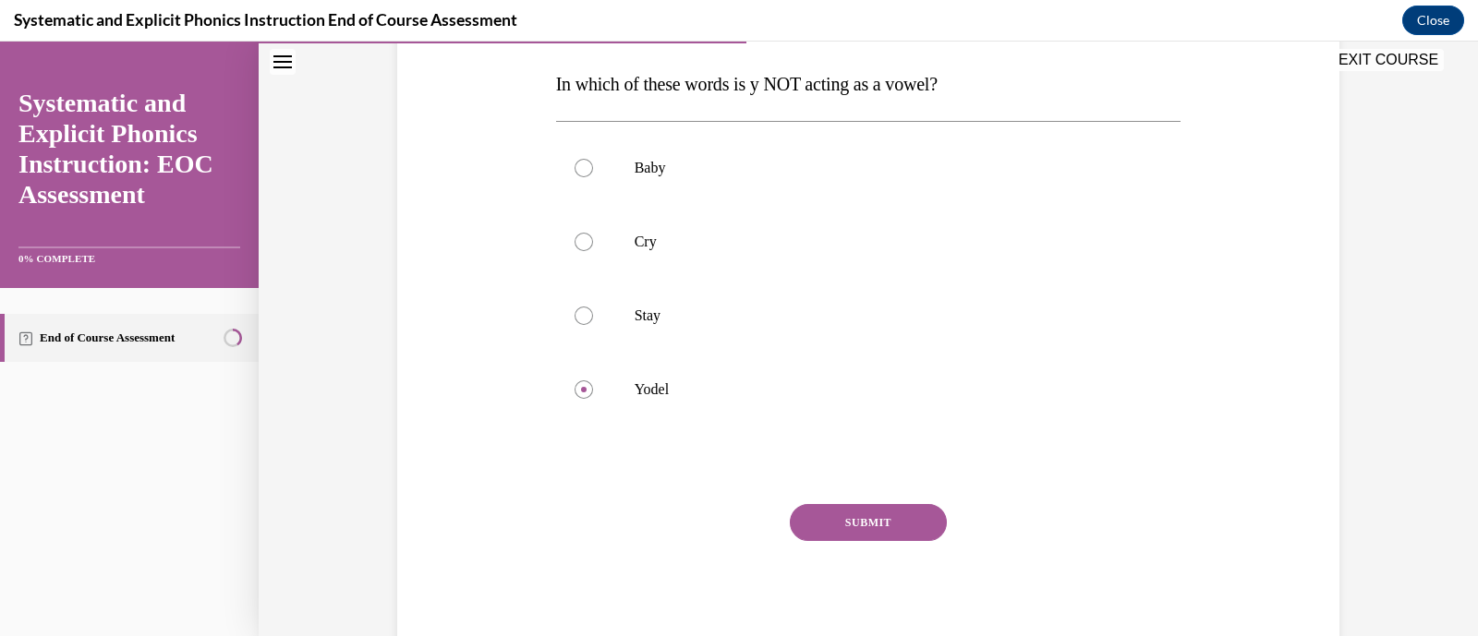
click at [835, 530] on button "SUBMIT" at bounding box center [868, 522] width 157 height 37
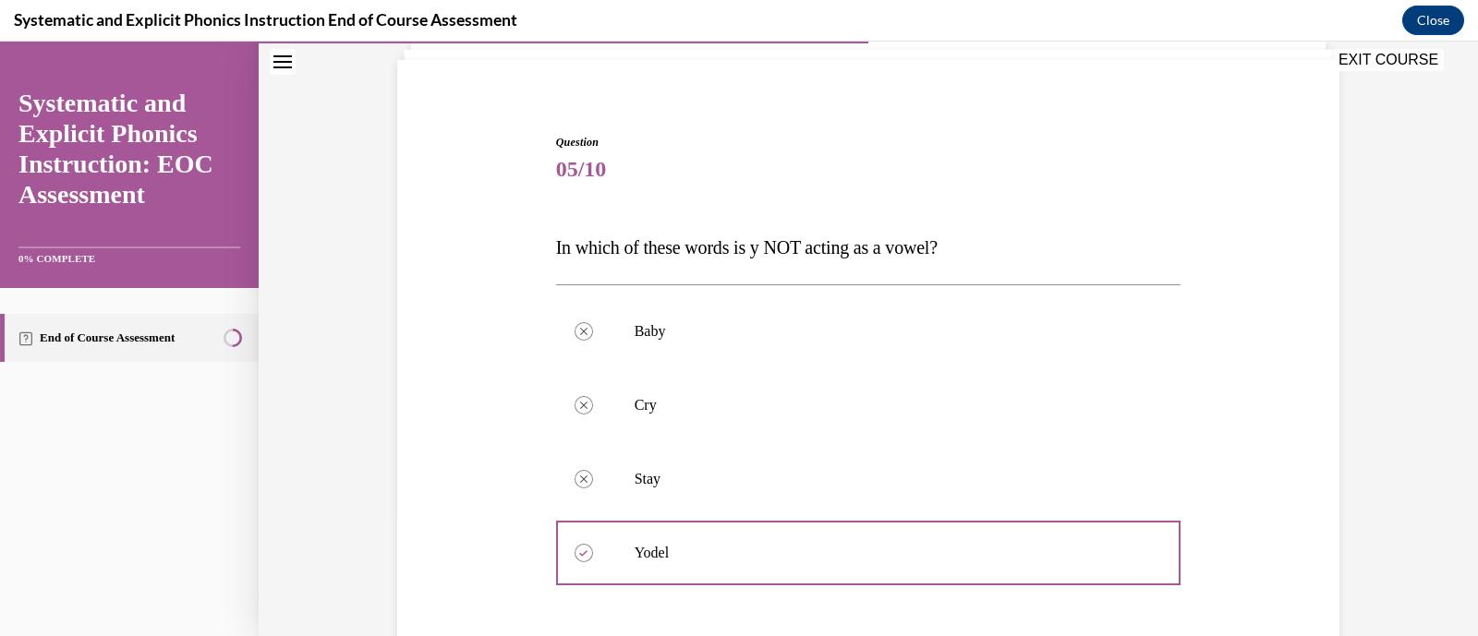
scroll to position [400, 0]
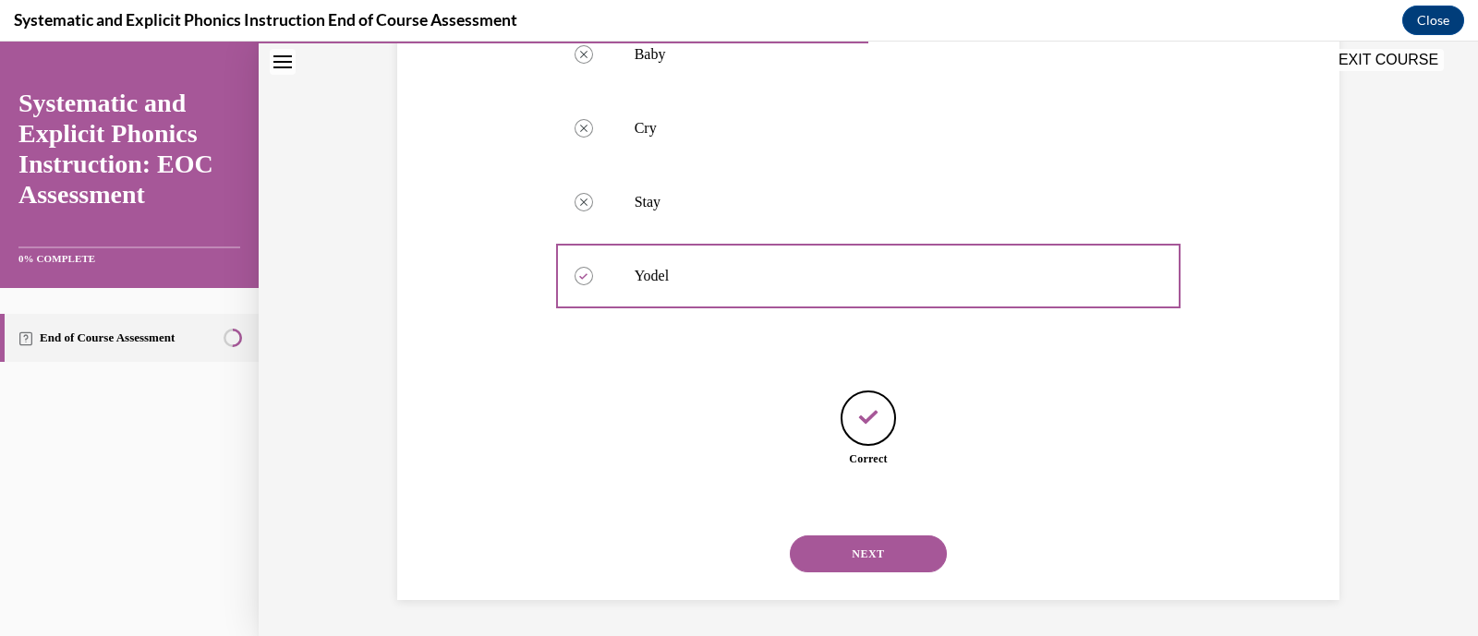
click at [853, 565] on button "NEXT" at bounding box center [868, 554] width 157 height 37
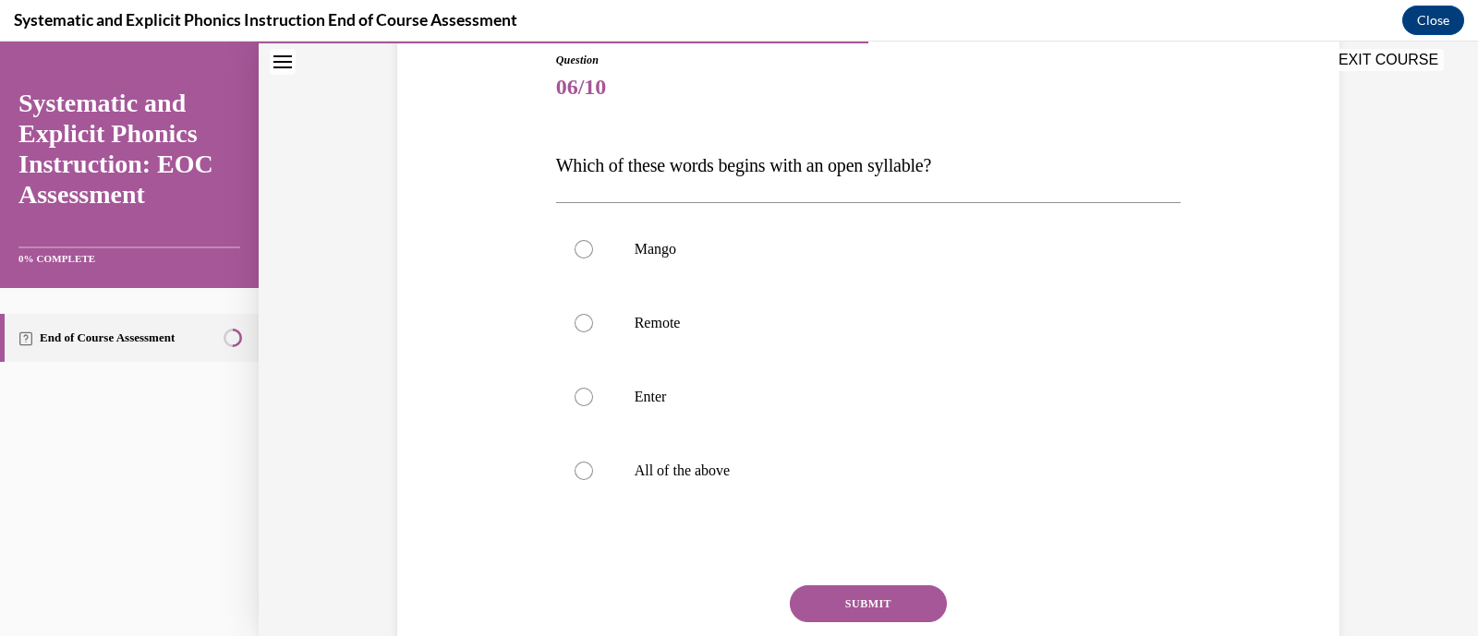
scroll to position [203, 0]
click at [581, 320] on div at bounding box center [583, 325] width 18 height 18
click at [851, 610] on button "SUBMIT" at bounding box center [868, 605] width 157 height 37
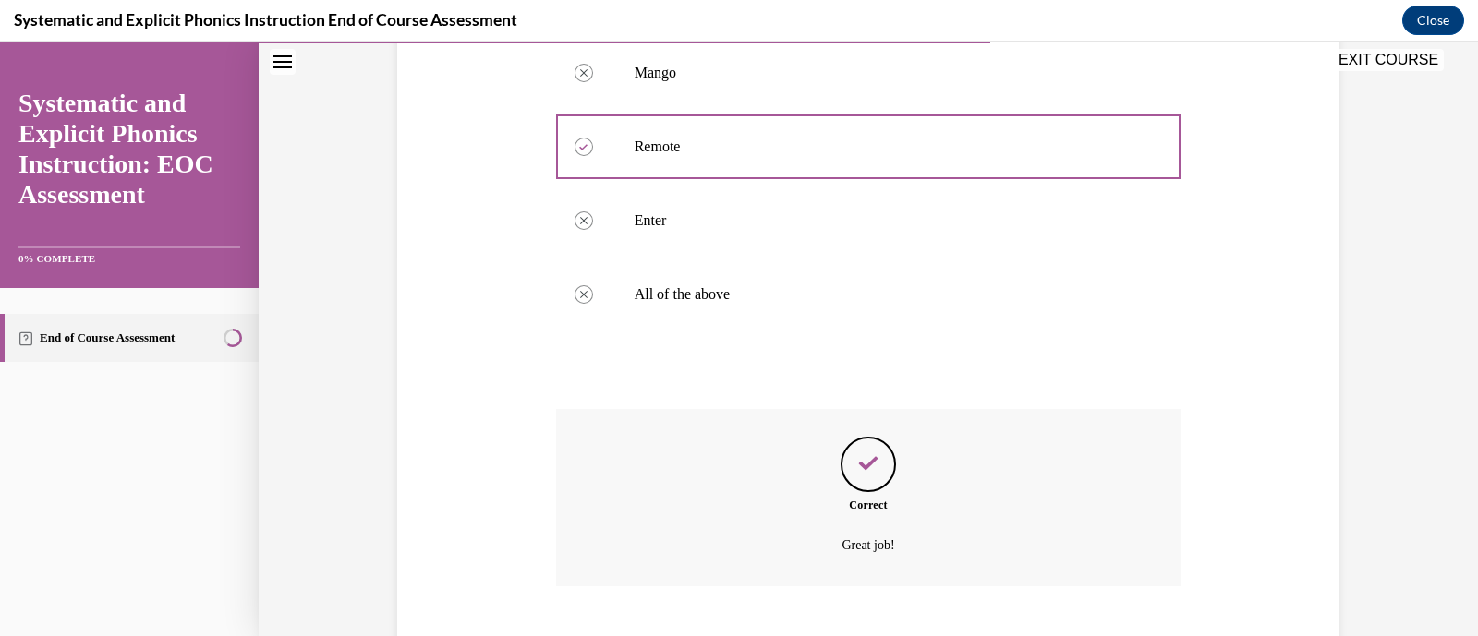
scroll to position [491, 0]
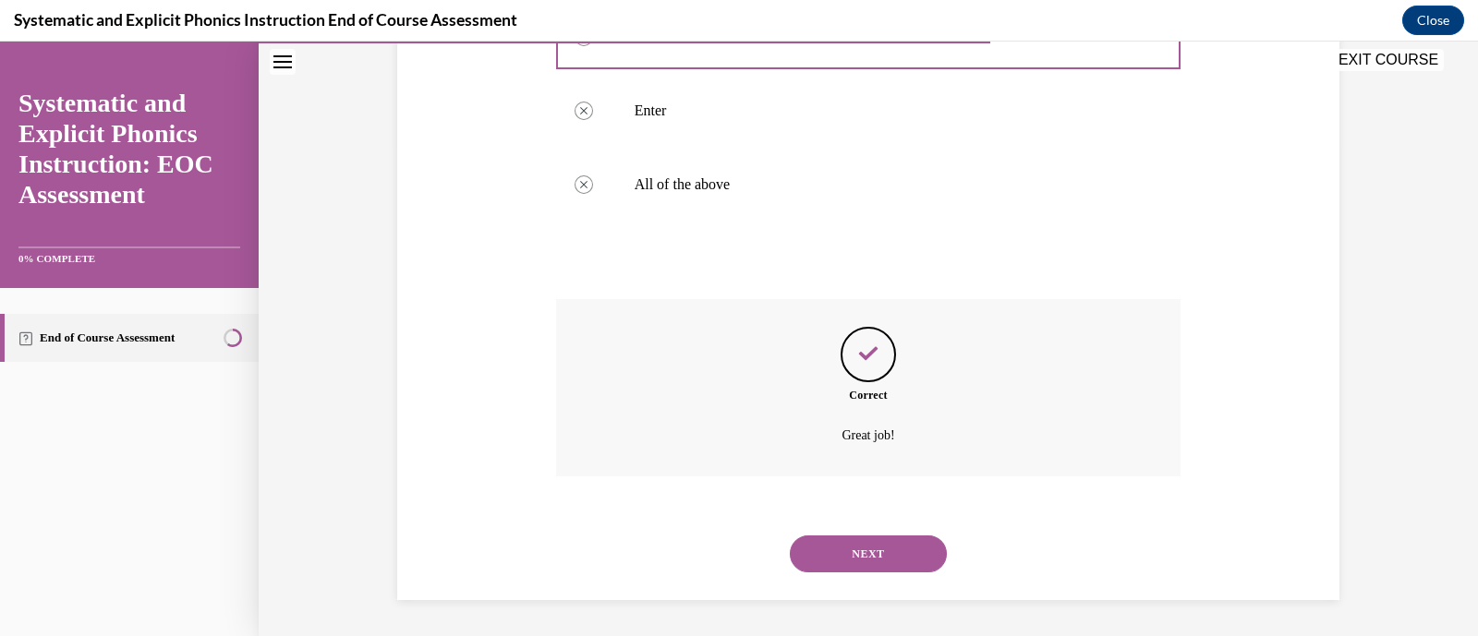
click at [863, 561] on button "NEXT" at bounding box center [868, 554] width 157 height 37
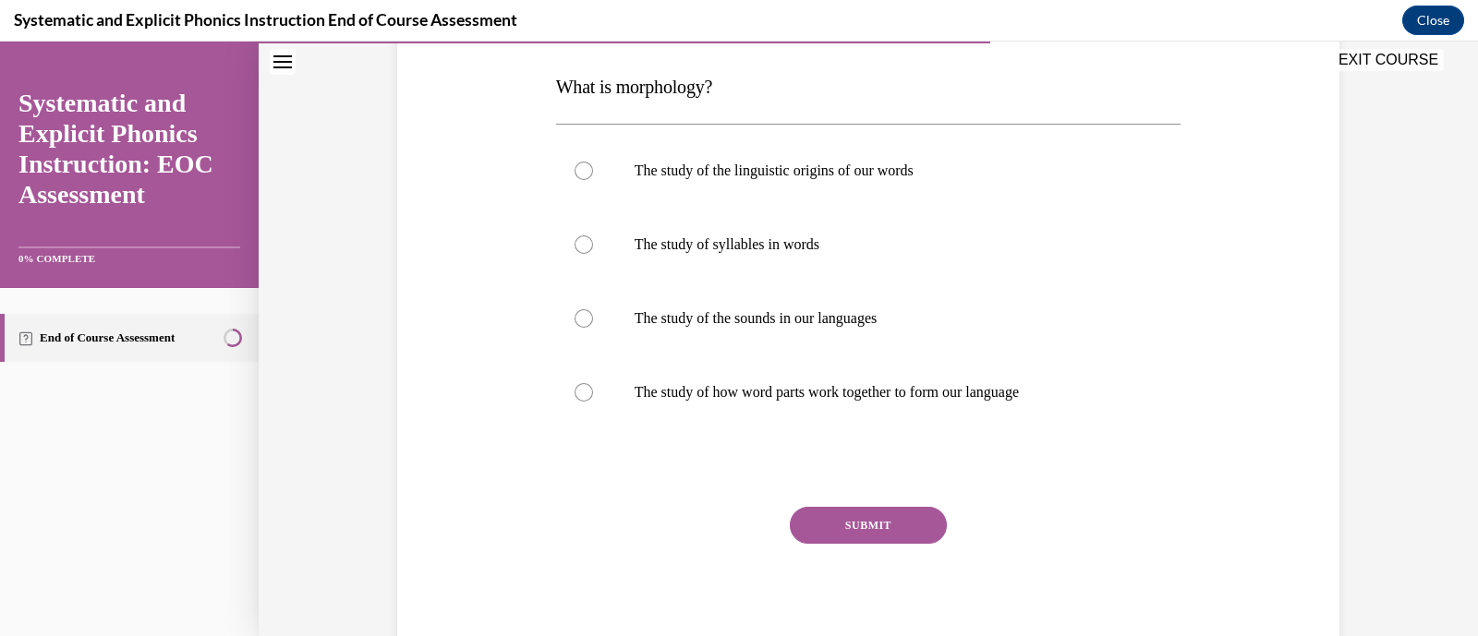
scroll to position [282, 0]
click at [574, 316] on div at bounding box center [583, 320] width 18 height 18
click at [576, 391] on div at bounding box center [583, 394] width 18 height 18
click at [891, 532] on button "SUBMIT" at bounding box center [868, 527] width 157 height 37
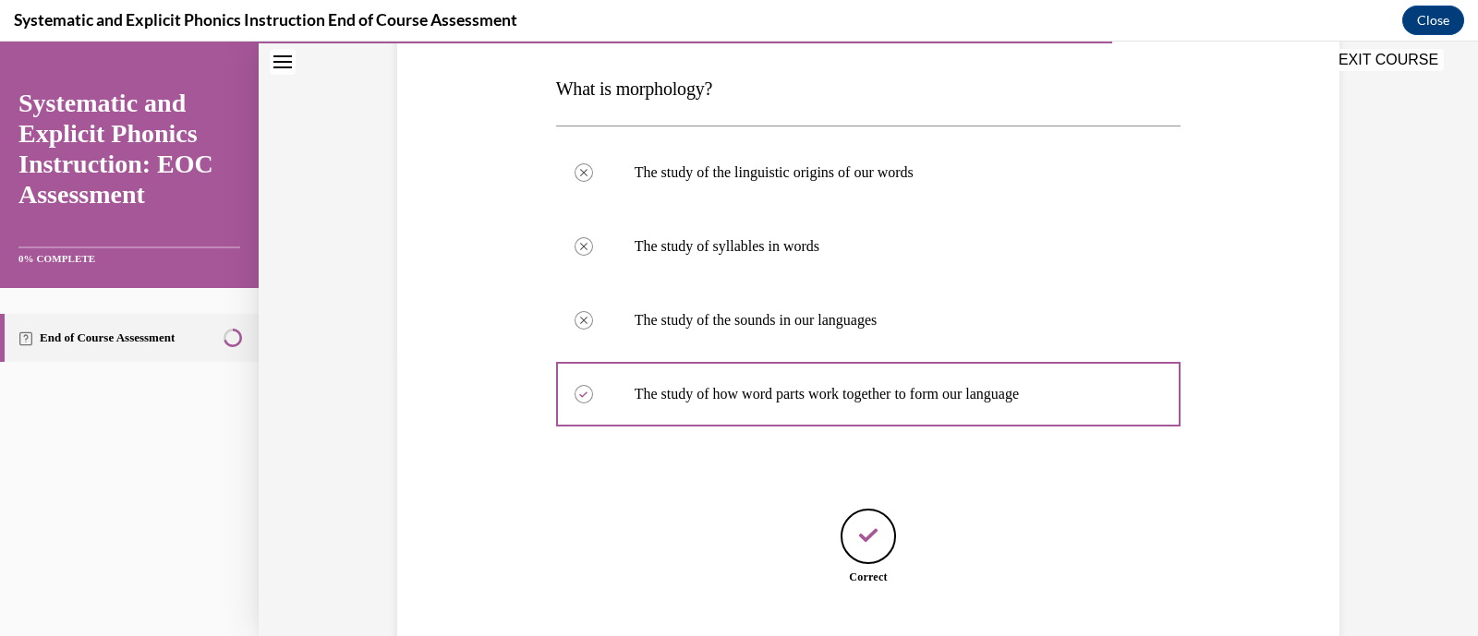
scroll to position [400, 0]
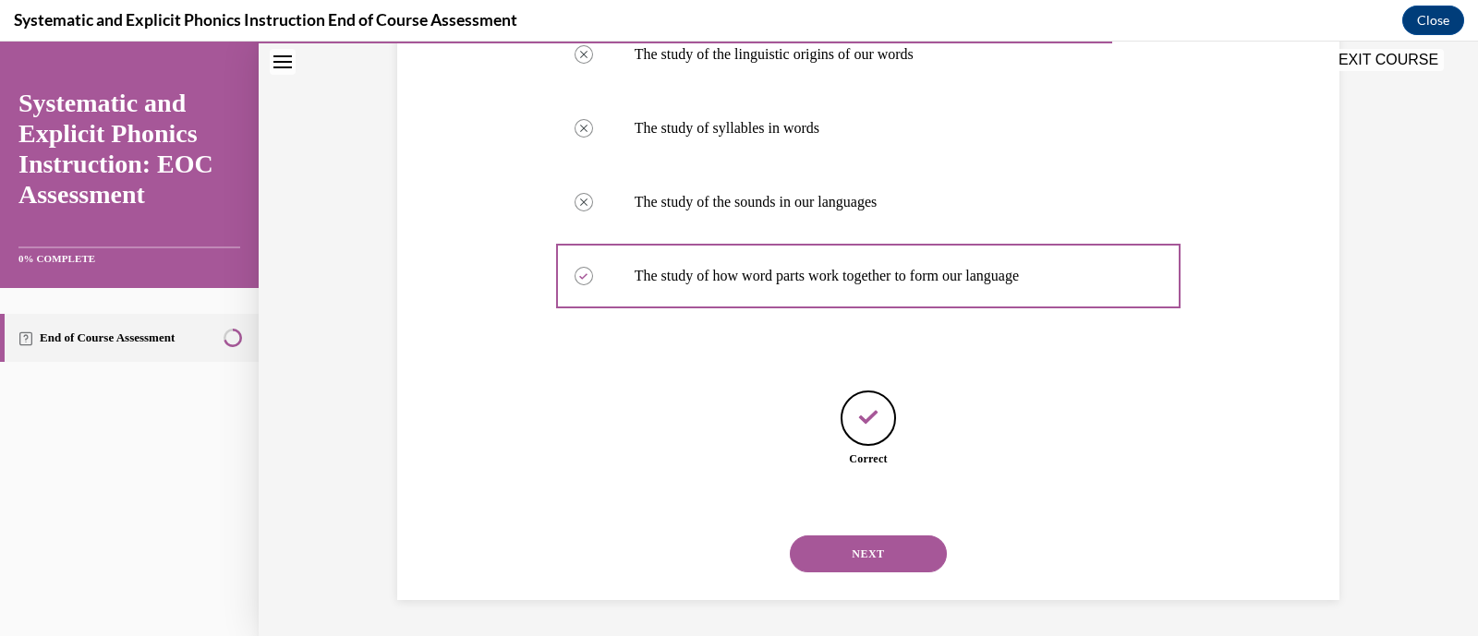
click at [890, 554] on button "NEXT" at bounding box center [868, 554] width 157 height 37
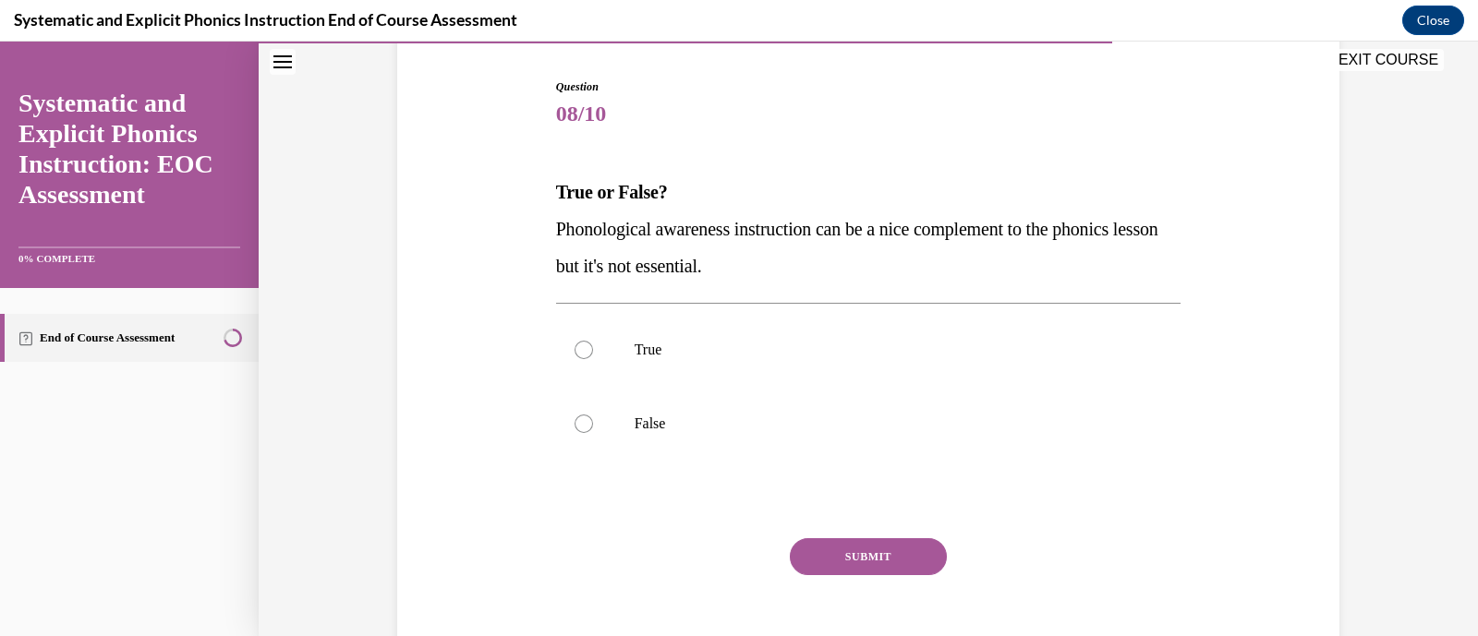
scroll to position [180, 0]
click at [574, 413] on div at bounding box center [583, 422] width 18 height 18
click at [863, 568] on button "SUBMIT" at bounding box center [868, 555] width 157 height 37
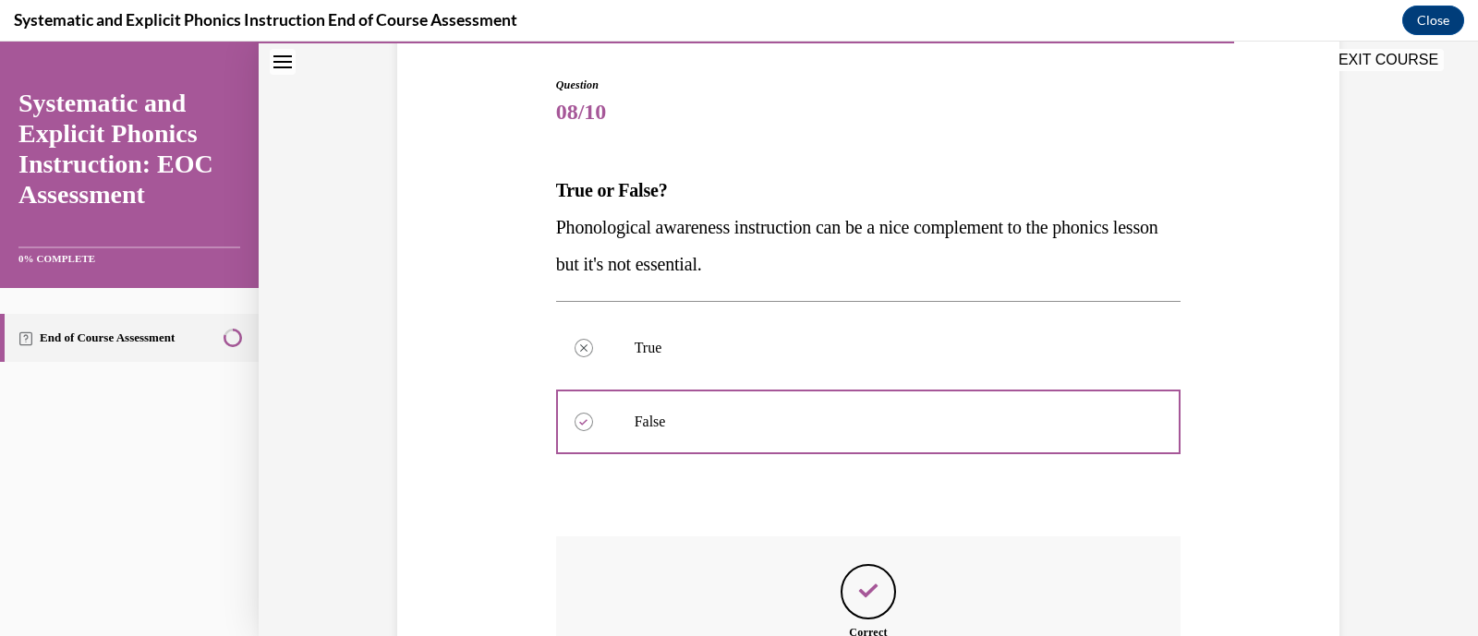
scroll to position [417, 0]
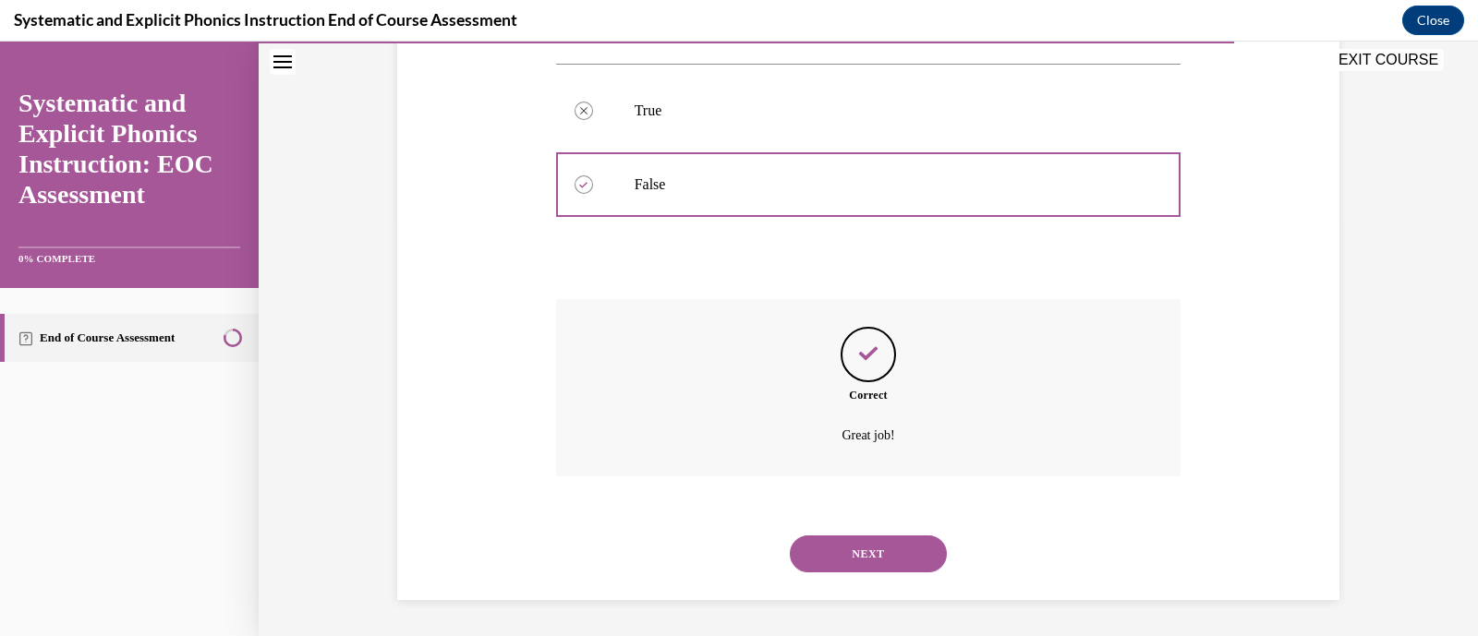
click at [863, 541] on button "NEXT" at bounding box center [868, 554] width 157 height 37
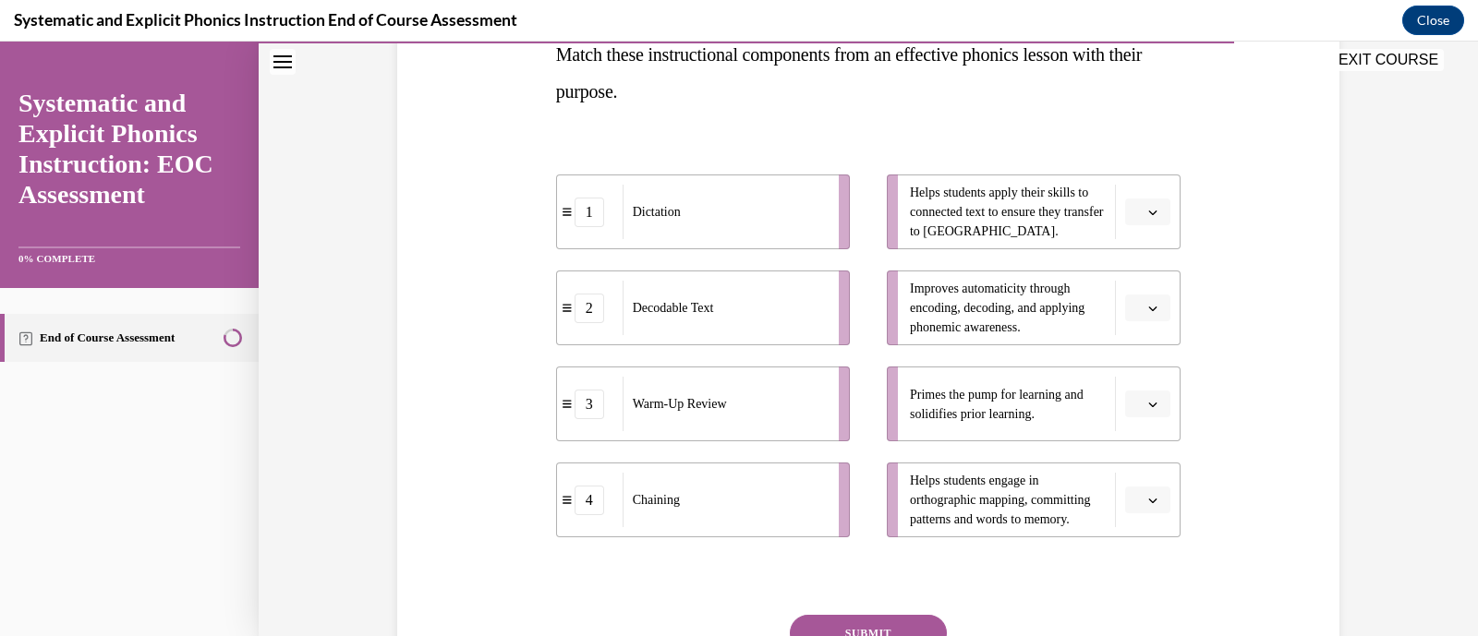
scroll to position [317, 0]
click at [1136, 211] on span "Please select an option" at bounding box center [1139, 211] width 6 height 18
click at [1139, 331] on div "2" at bounding box center [1137, 326] width 46 height 37
click at [1136, 307] on button "button" at bounding box center [1147, 308] width 45 height 28
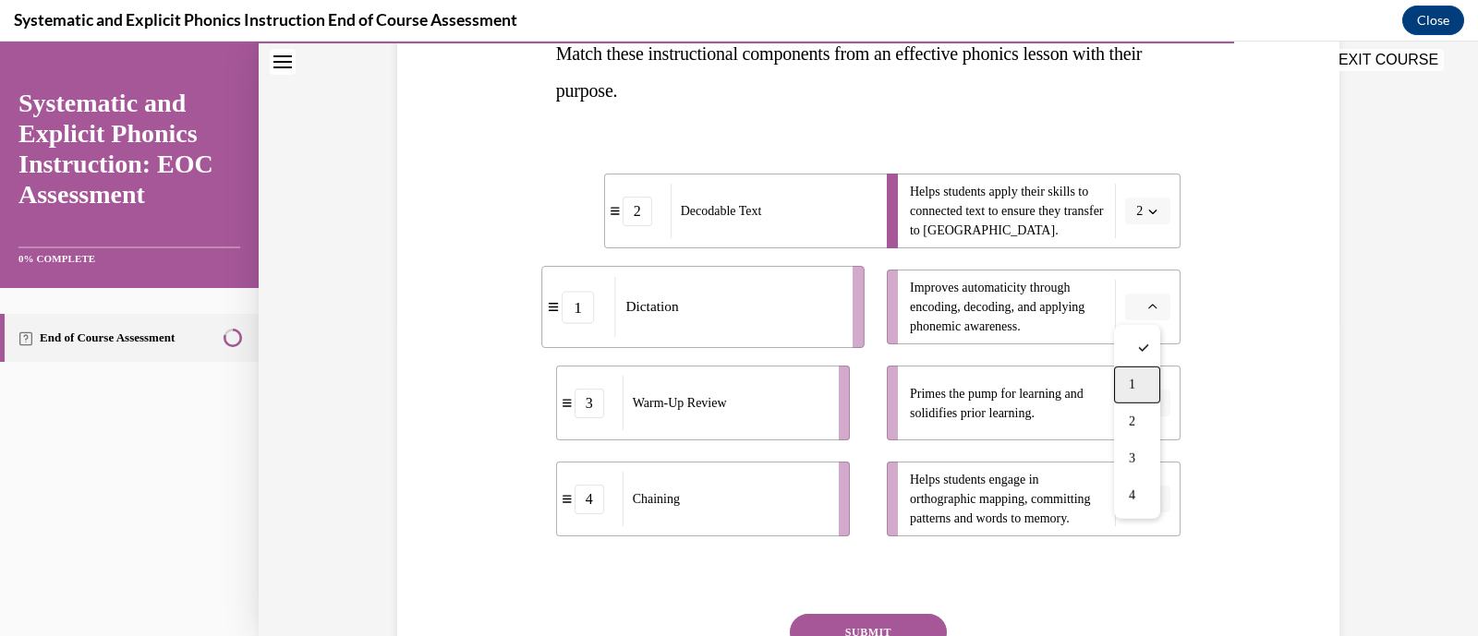
click at [1134, 378] on span "1" at bounding box center [1132, 385] width 6 height 15
click at [1150, 408] on span "button" at bounding box center [1152, 403] width 13 height 13
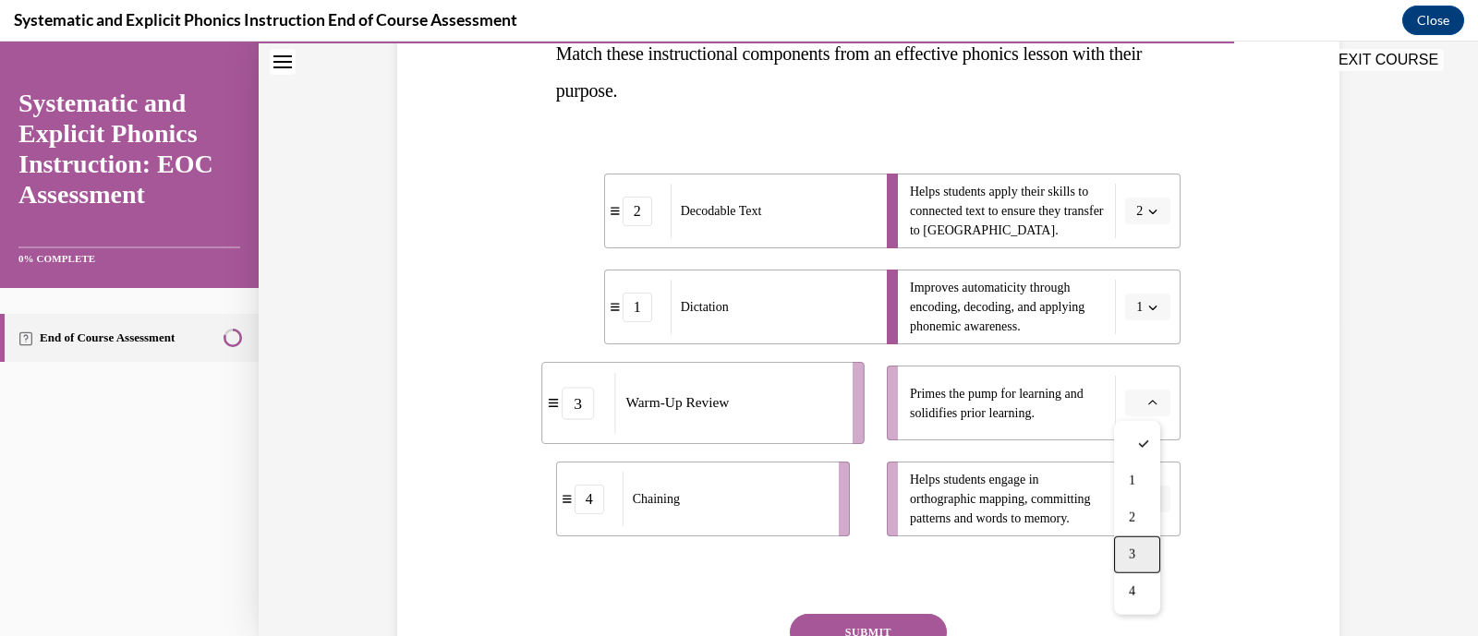
click at [1148, 555] on div "3" at bounding box center [1137, 555] width 46 height 37
click at [1138, 489] on button "button" at bounding box center [1147, 500] width 45 height 28
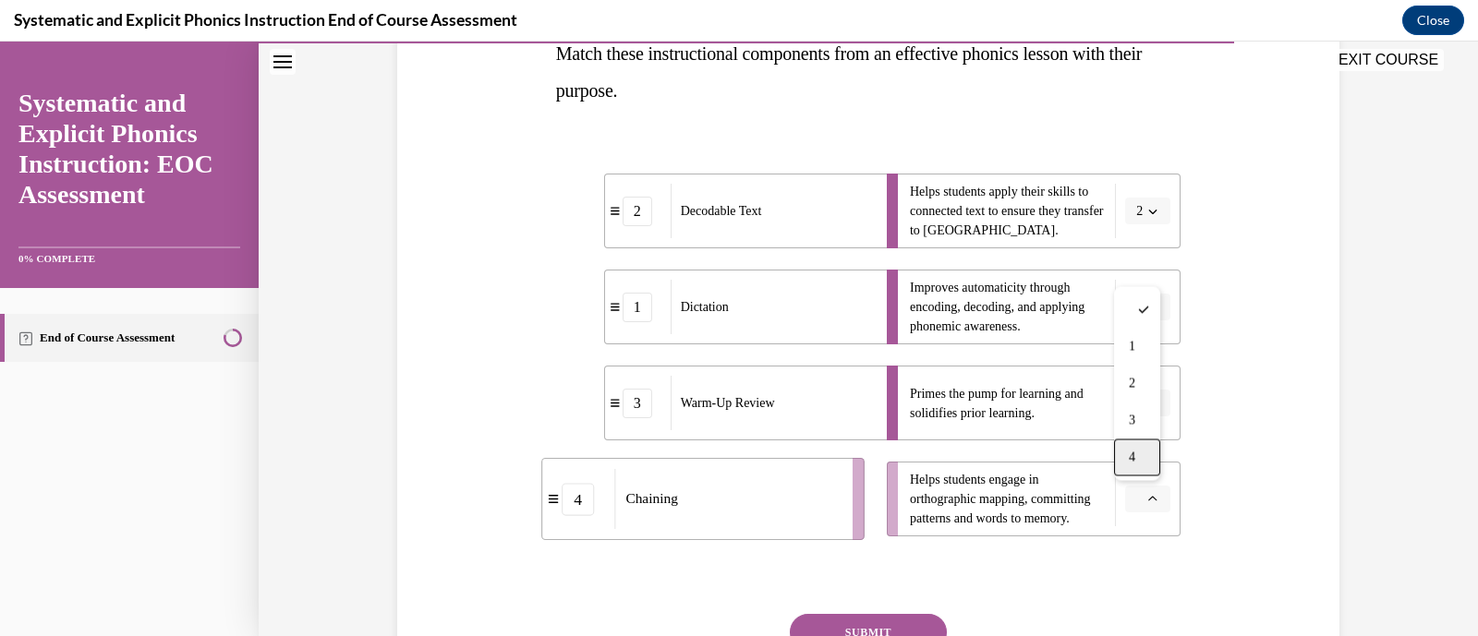
click at [1138, 470] on div "4" at bounding box center [1137, 457] width 46 height 37
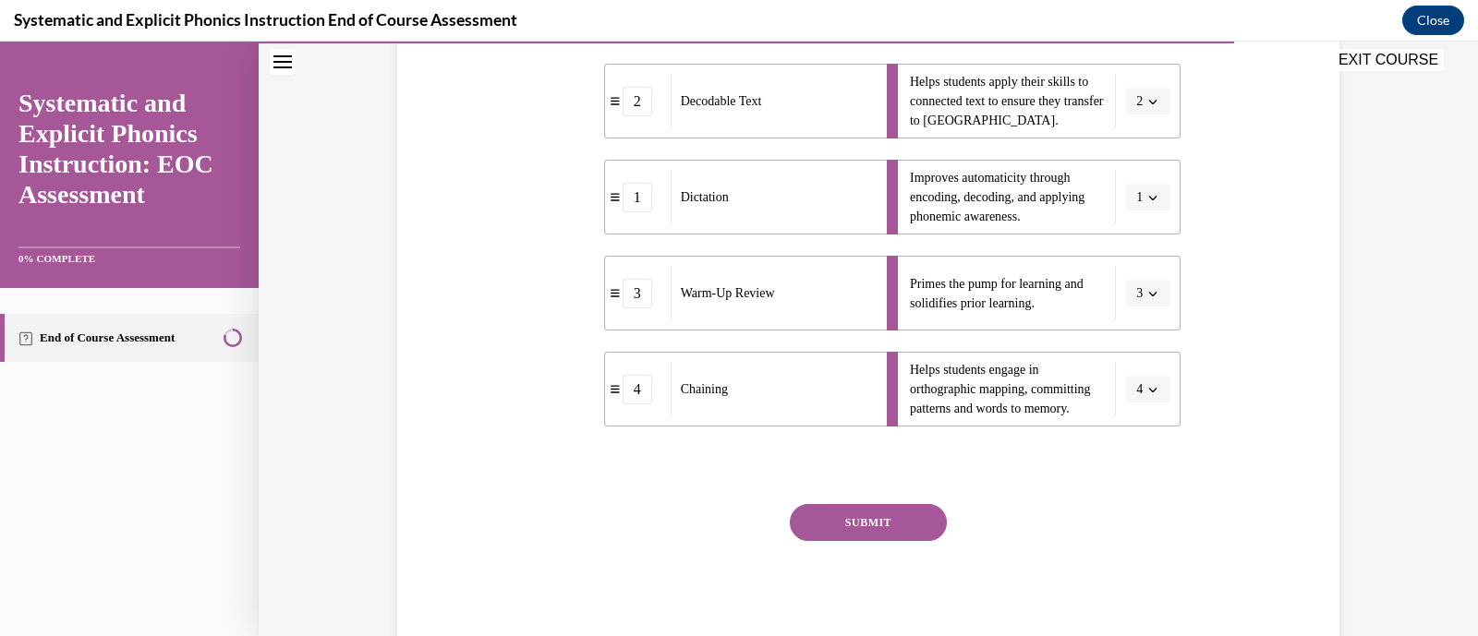
click at [881, 518] on button "SUBMIT" at bounding box center [868, 522] width 157 height 37
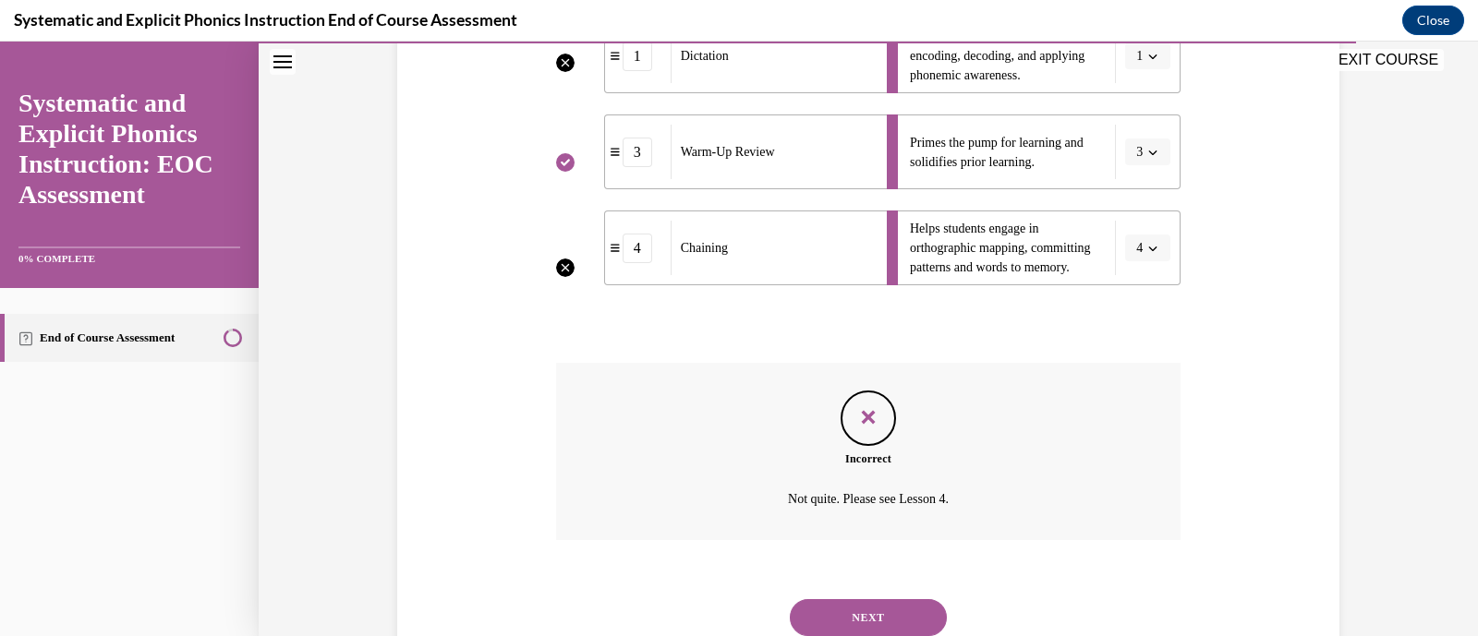
scroll to position [632, 0]
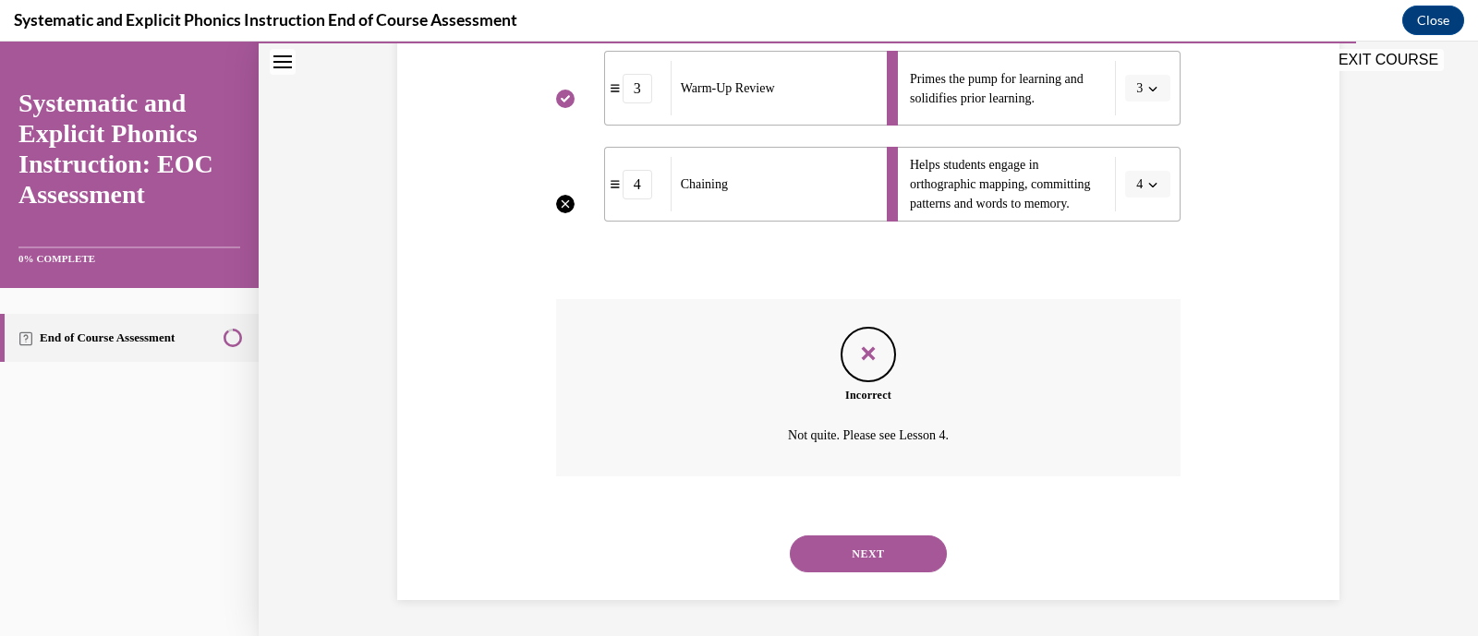
click at [905, 551] on button "NEXT" at bounding box center [868, 554] width 157 height 37
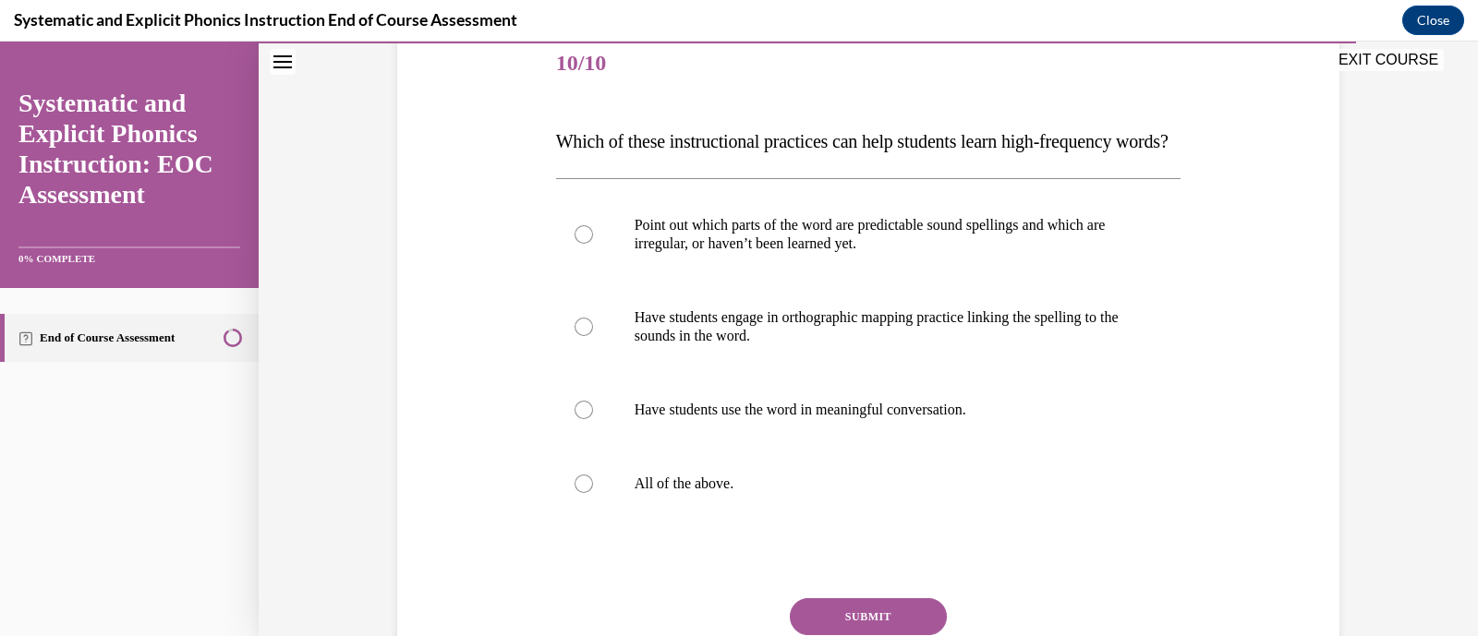
scroll to position [228, 0]
click at [574, 494] on div at bounding box center [583, 485] width 18 height 18
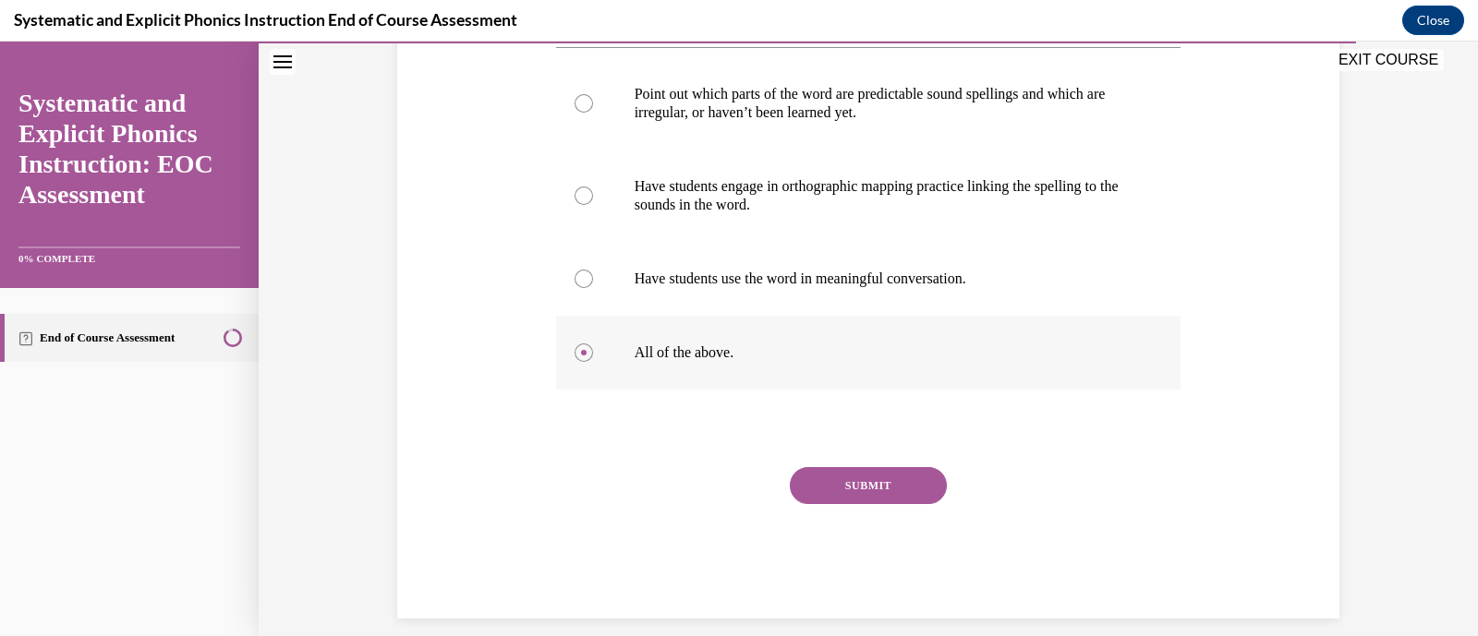
scroll to position [359, 0]
click at [894, 505] on button "SUBMIT" at bounding box center [868, 486] width 157 height 37
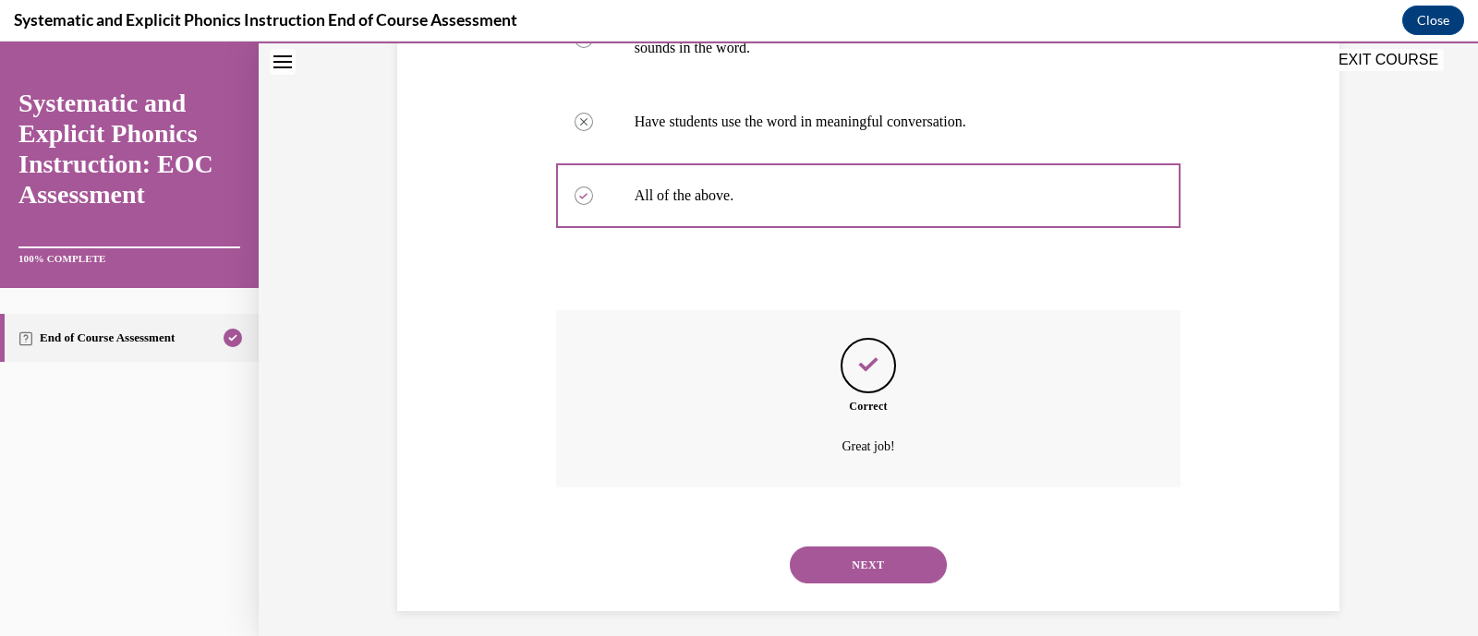
scroll to position [565, 0]
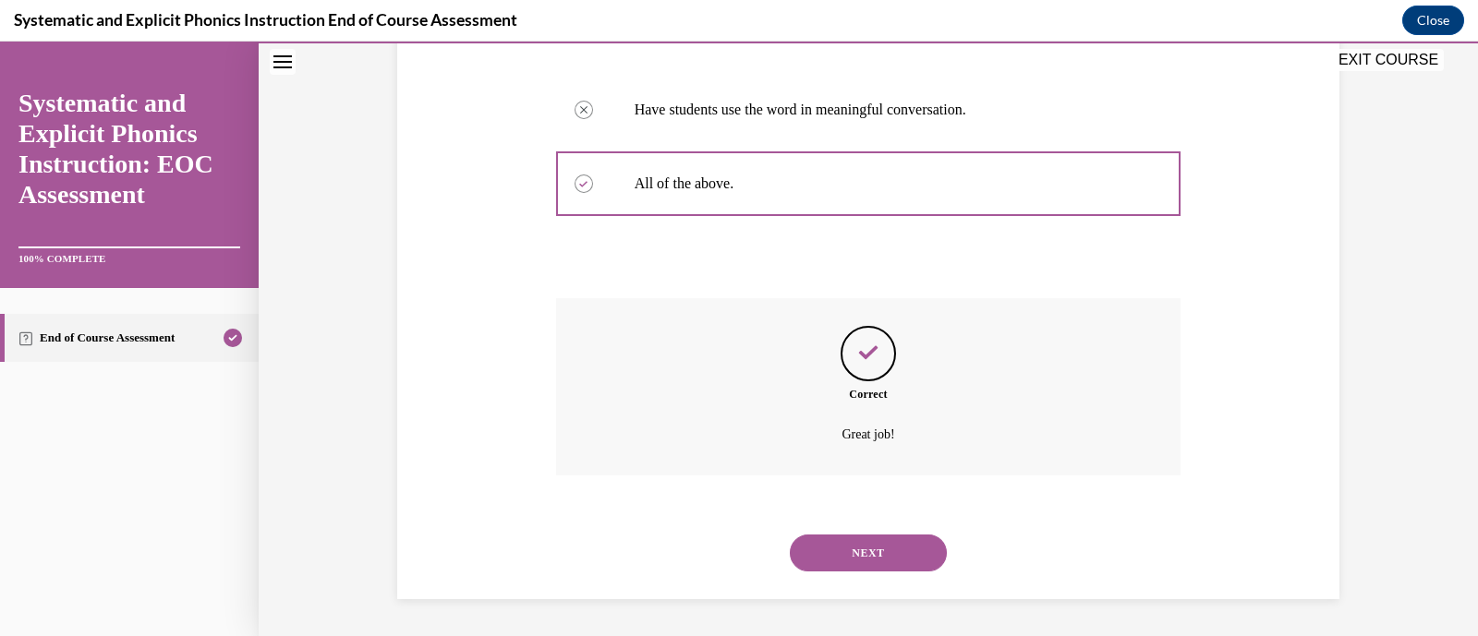
click at [894, 541] on button "NEXT" at bounding box center [868, 553] width 157 height 37
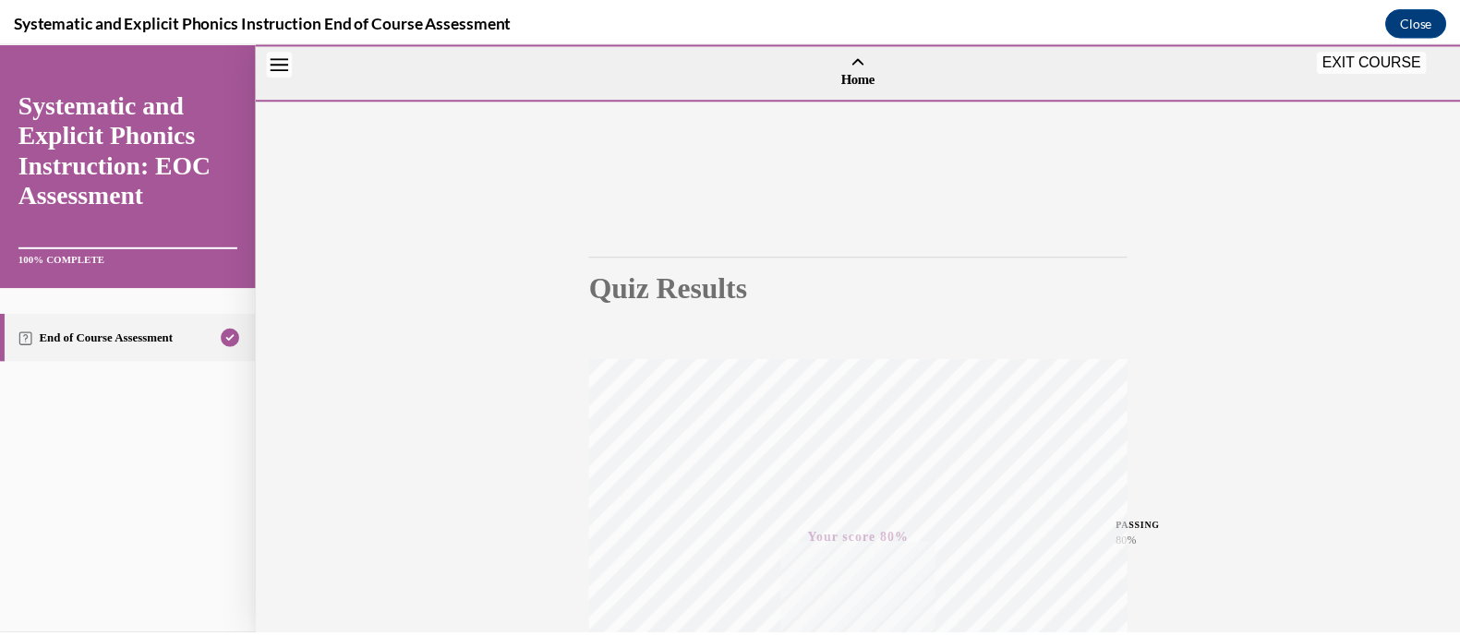
scroll to position [351, 0]
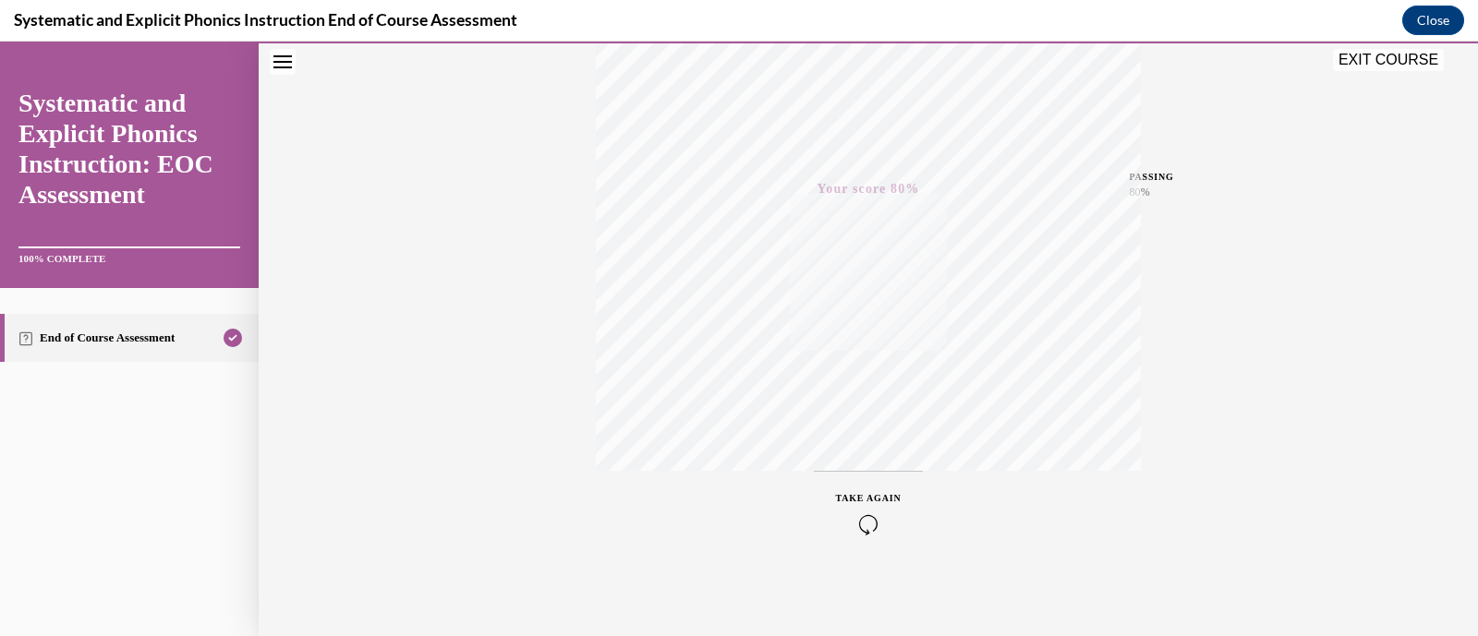
click at [1376, 65] on button "EXIT COURSE" at bounding box center [1388, 60] width 111 height 22
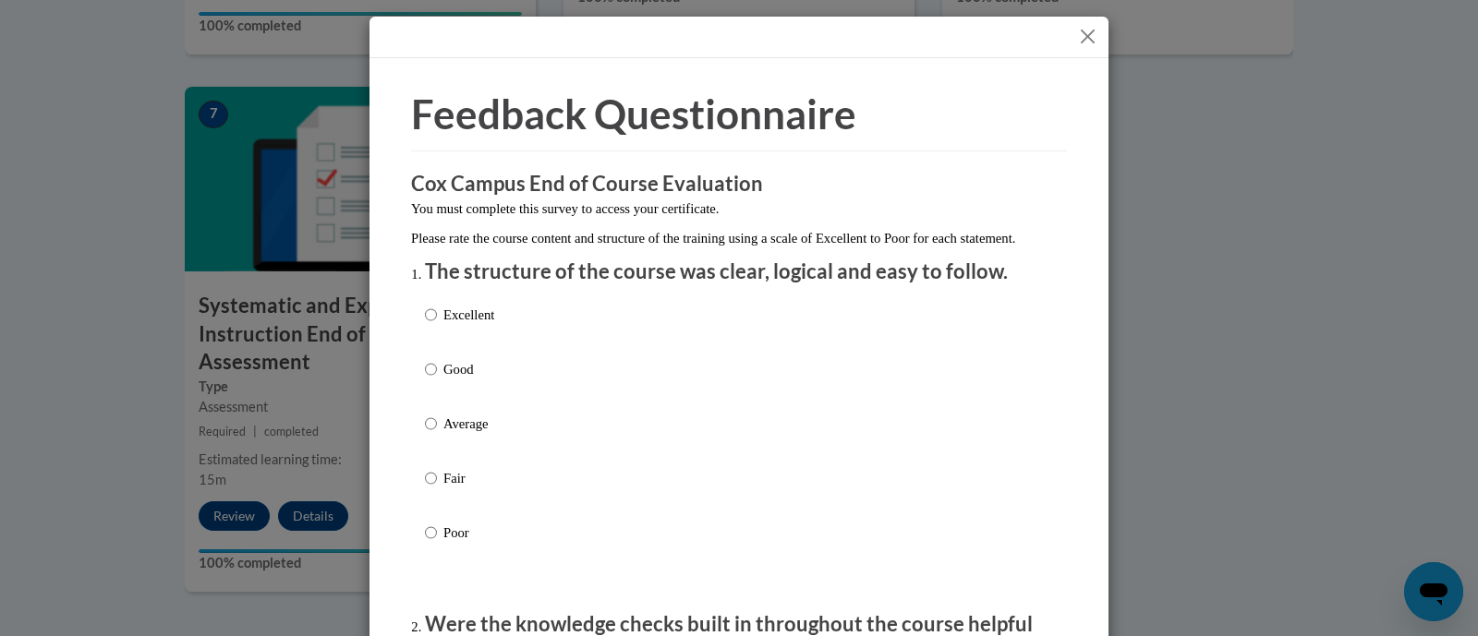
scroll to position [60, 0]
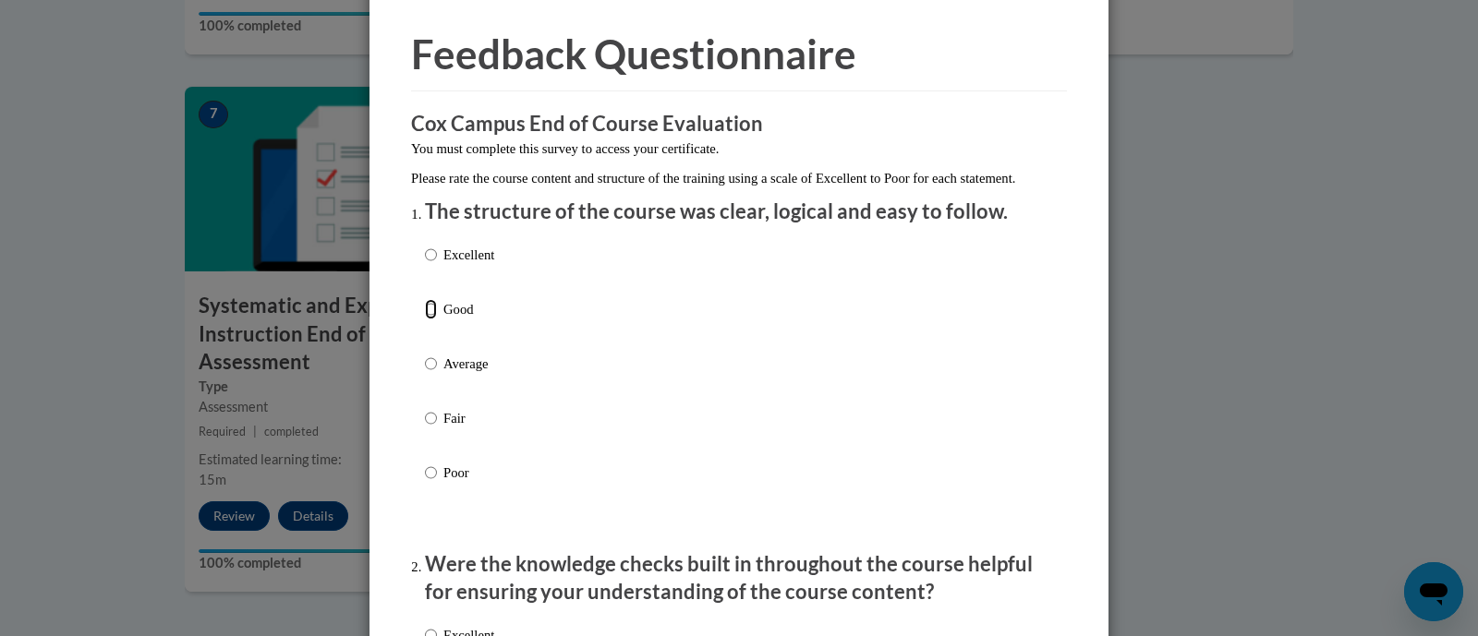
click at [425, 320] on input "Good" at bounding box center [431, 309] width 12 height 20
radio input "true"
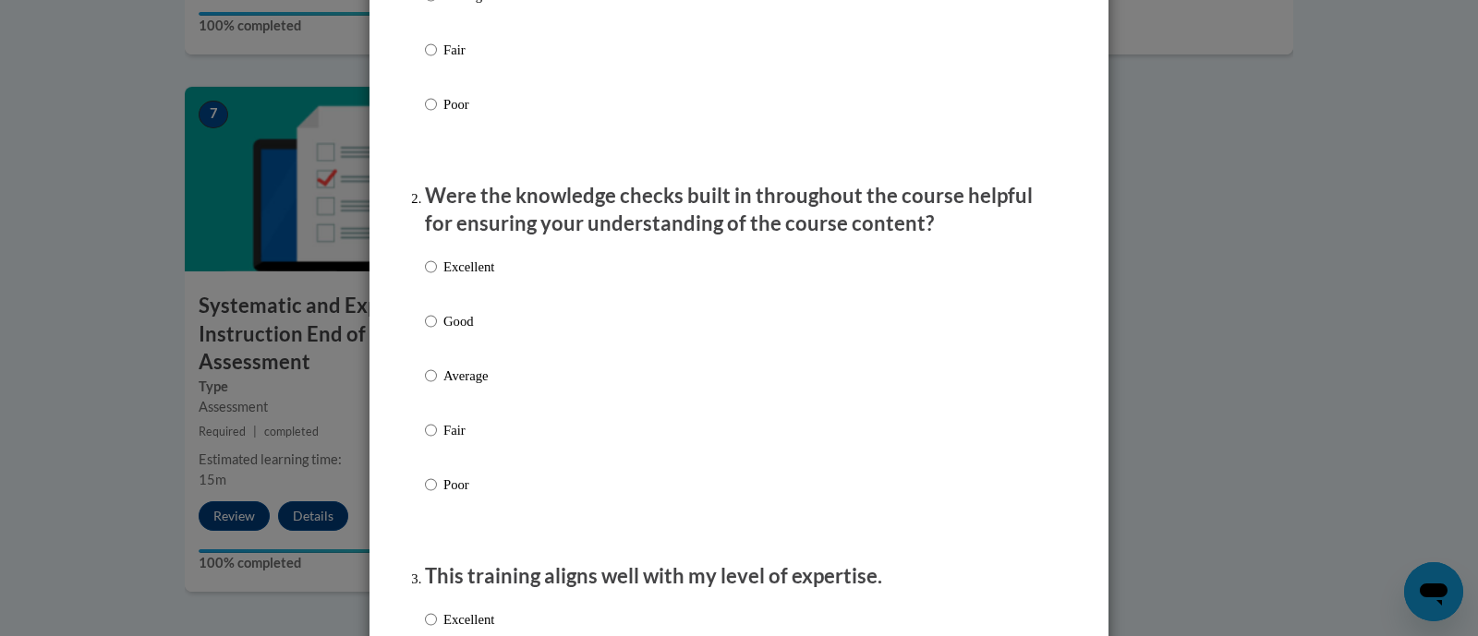
scroll to position [429, 0]
click at [425, 332] on input "Good" at bounding box center [431, 321] width 12 height 20
radio input "true"
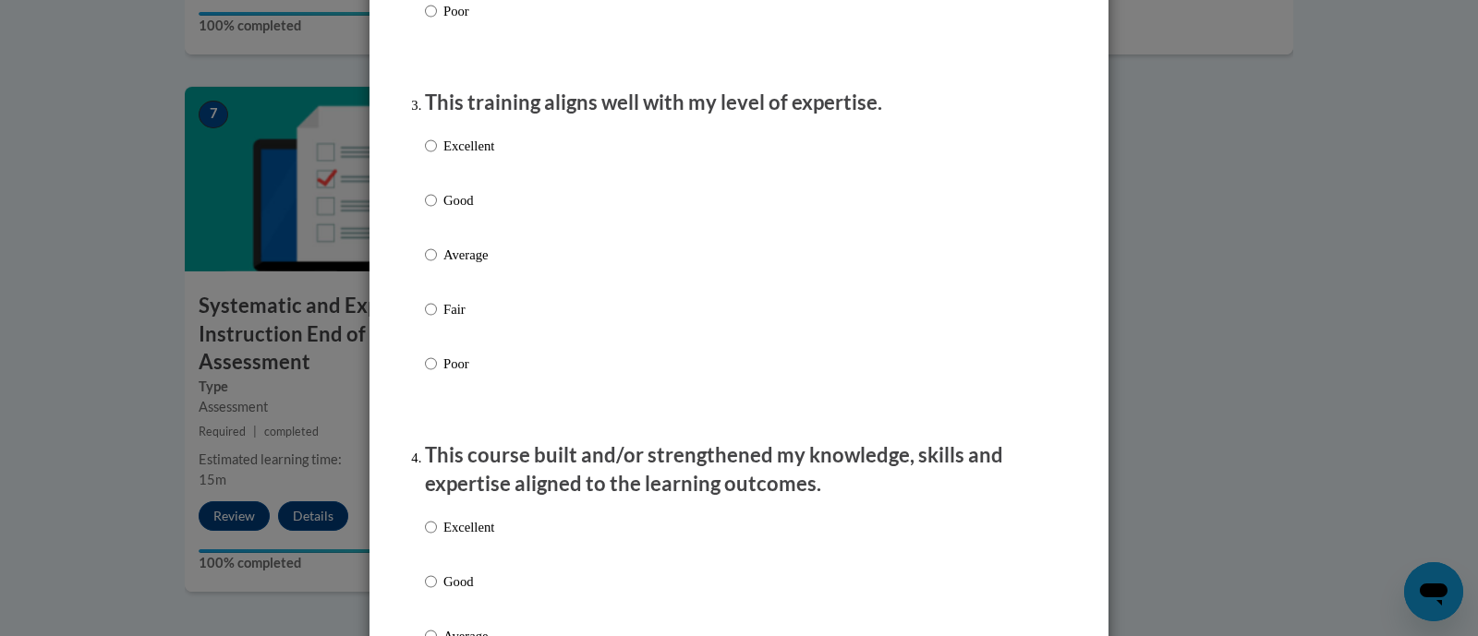
scroll to position [921, 0]
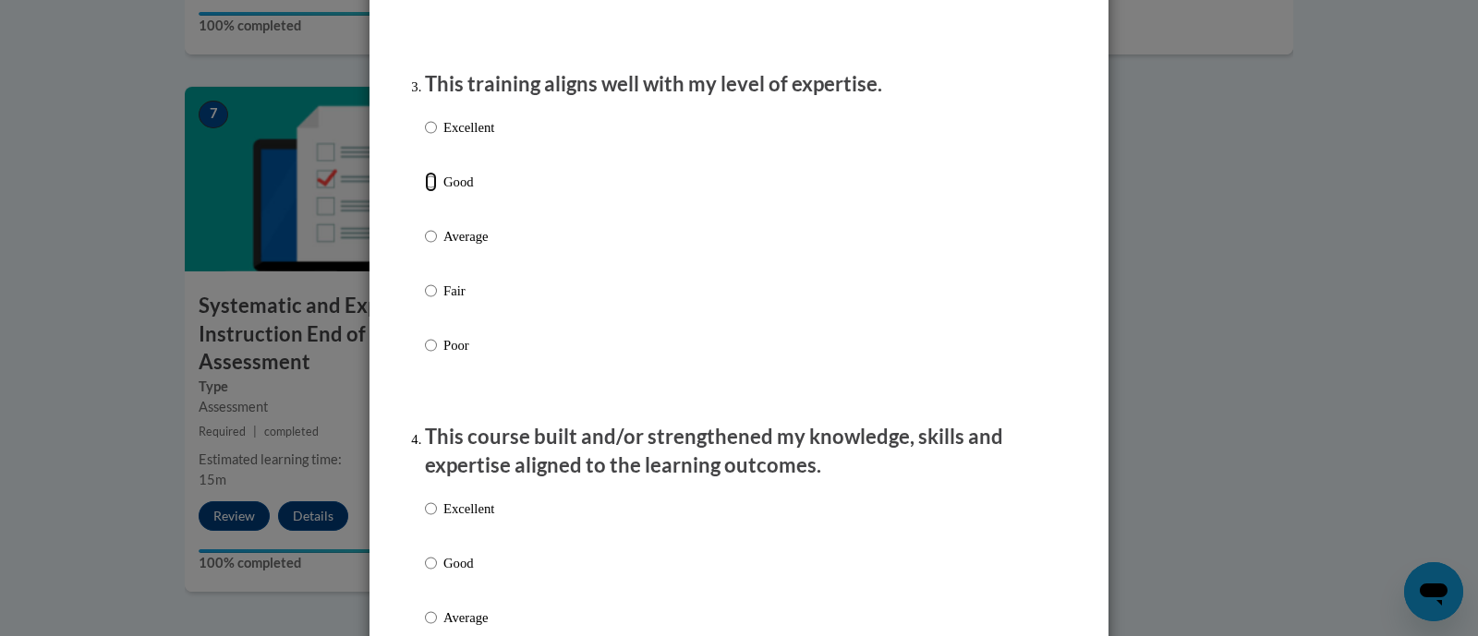
click at [425, 192] on input "Good" at bounding box center [431, 182] width 12 height 20
radio input "true"
click at [425, 574] on input "Good" at bounding box center [431, 563] width 12 height 20
radio input "true"
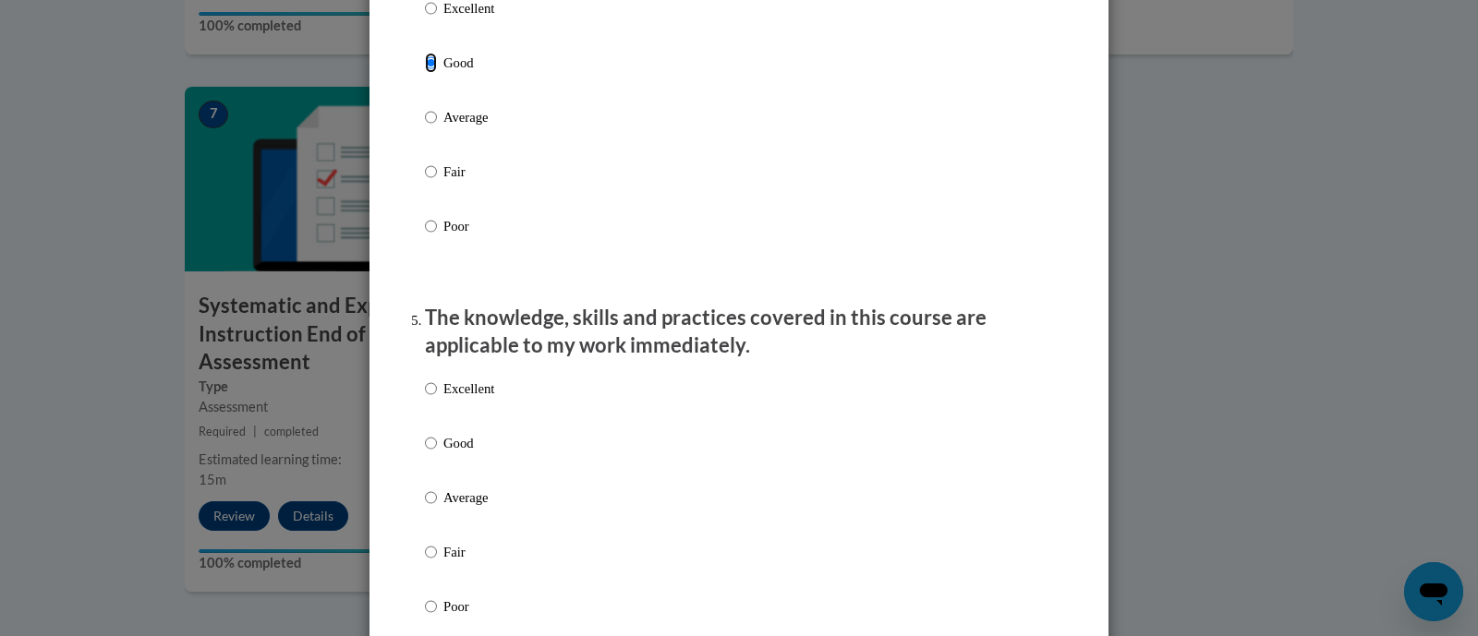
scroll to position [1421, 0]
click at [430, 459] on label "Good" at bounding box center [459, 458] width 69 height 50
click at [430, 453] on input "Good" at bounding box center [431, 443] width 12 height 20
radio input "true"
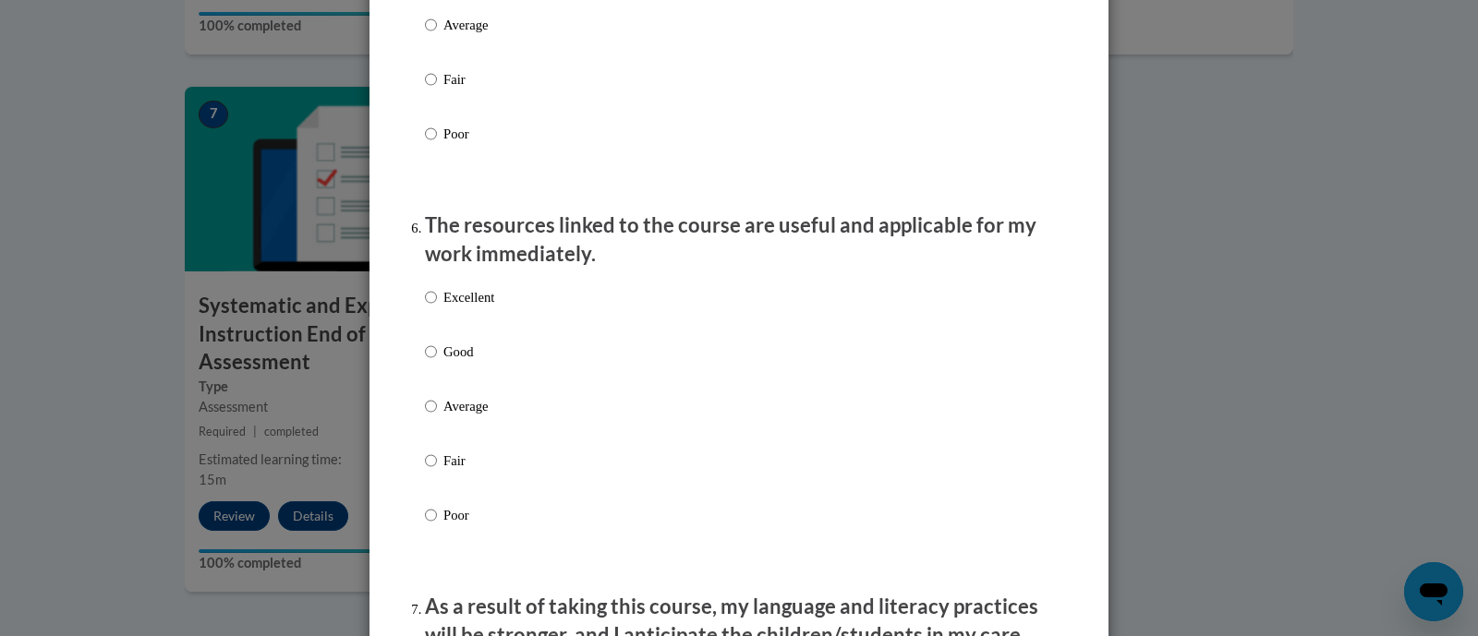
scroll to position [1907, 0]
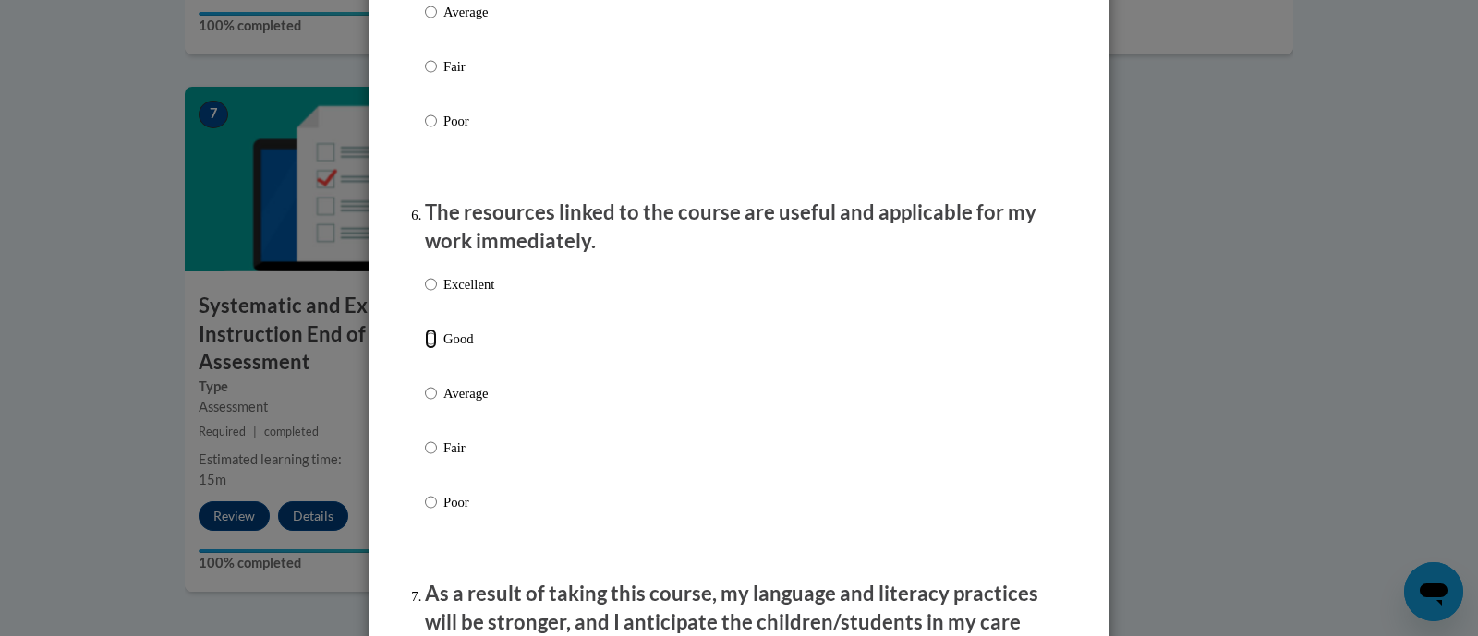
click at [425, 349] on input "Good" at bounding box center [431, 339] width 12 height 20
radio input "true"
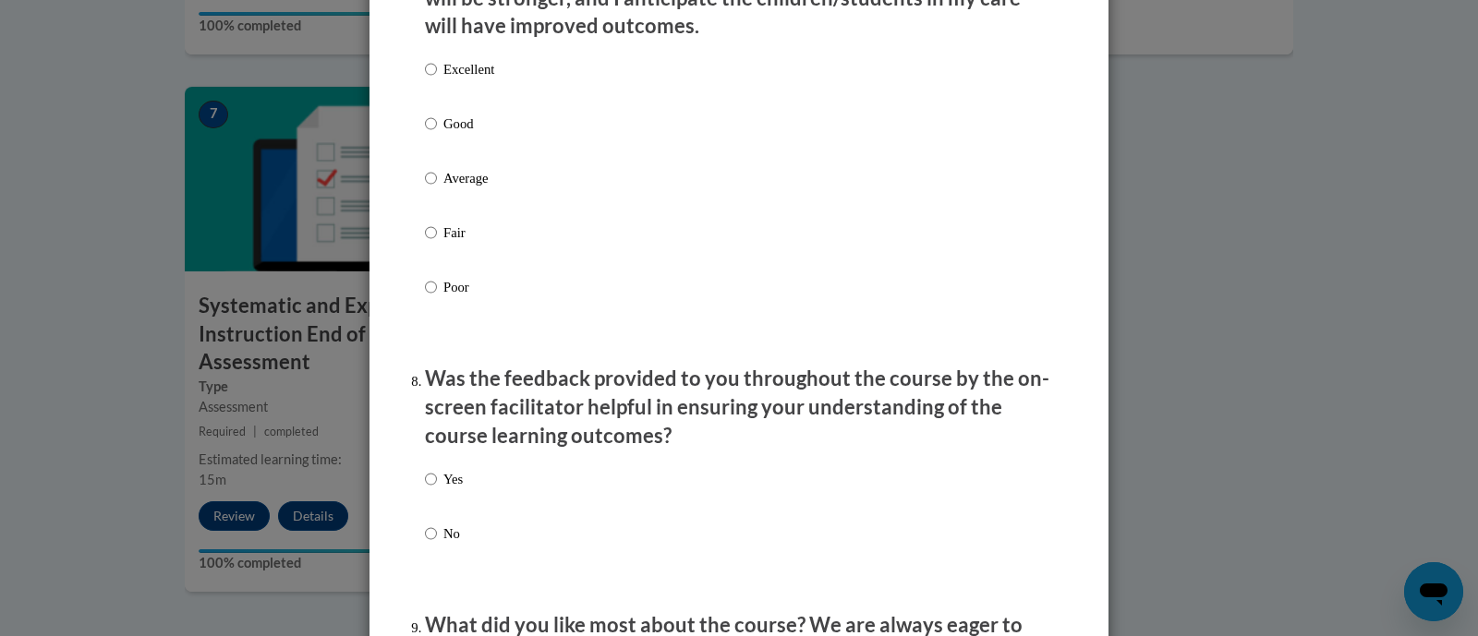
scroll to position [2544, 0]
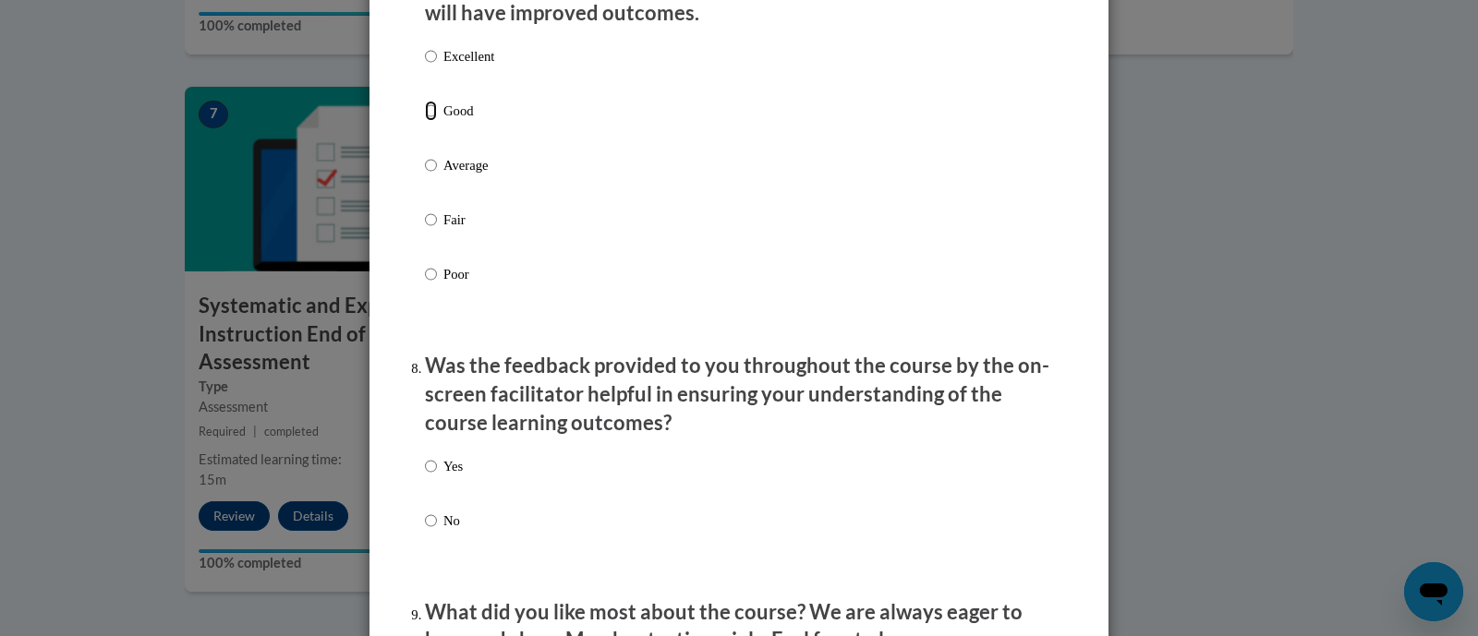
click at [425, 121] on input "Good" at bounding box center [431, 111] width 12 height 20
radio input "true"
click at [425, 531] on input "No" at bounding box center [431, 521] width 12 height 20
radio input "true"
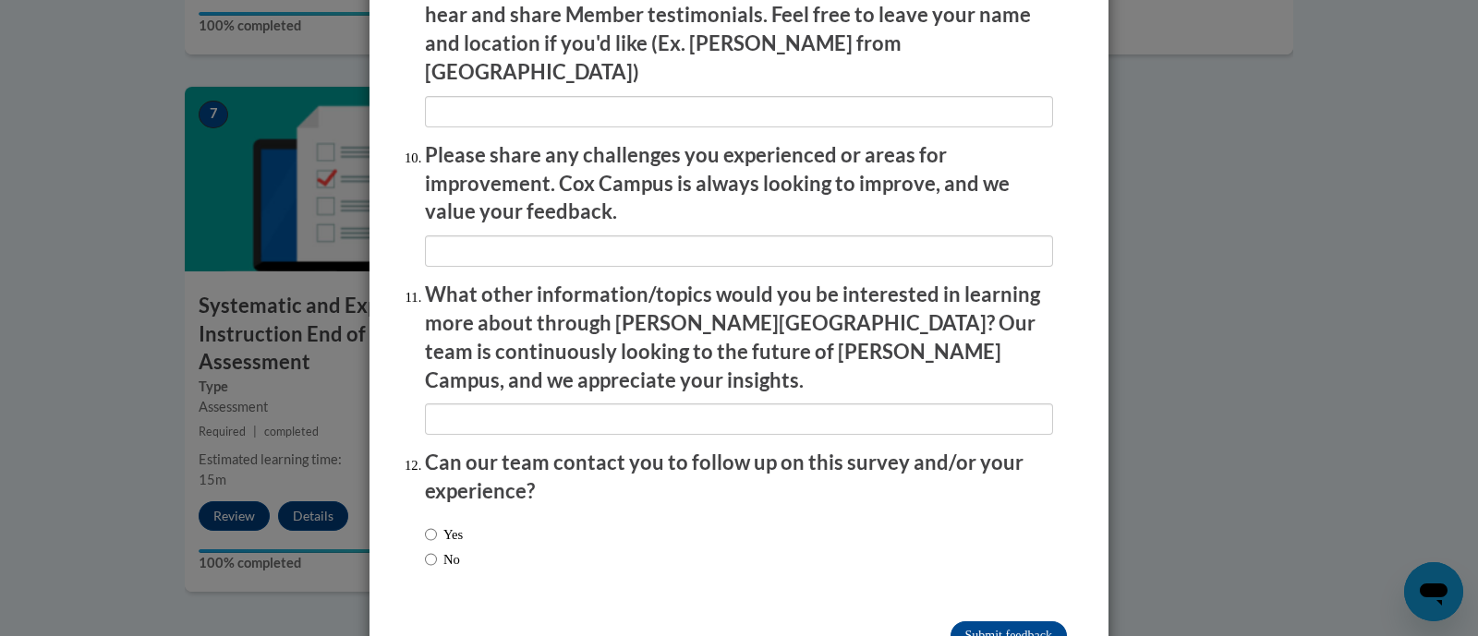
scroll to position [3204, 0]
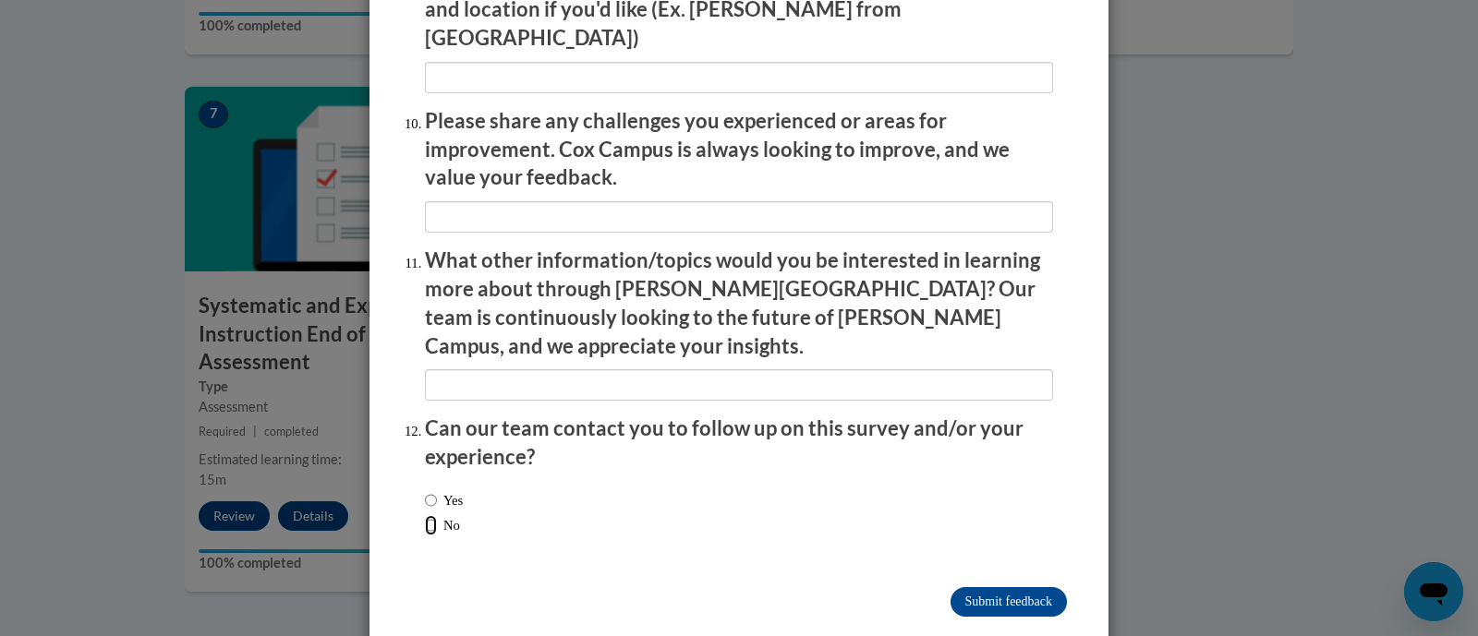
click at [425, 515] on input "No" at bounding box center [431, 525] width 12 height 20
radio input "true"
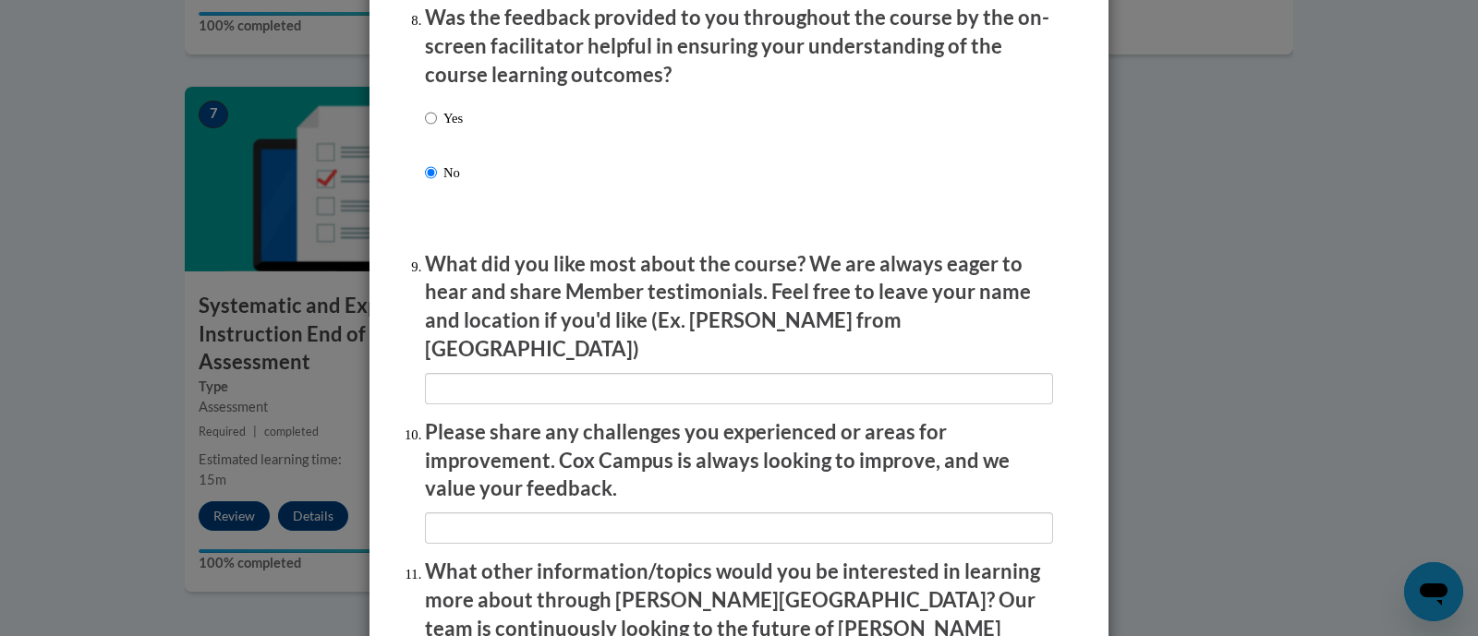
scroll to position [2892, 0]
click at [425, 129] on input "Yes" at bounding box center [431, 119] width 12 height 20
radio input "true"
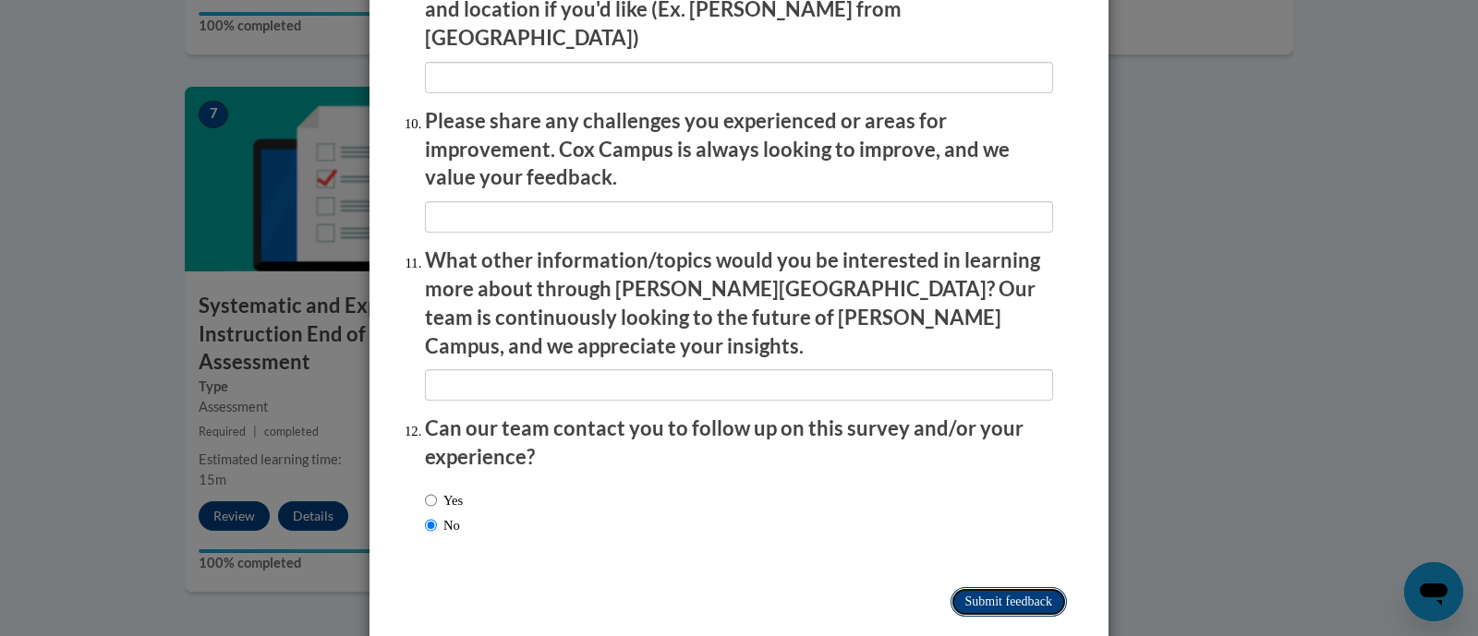
click at [1025, 587] on input "Submit feedback" at bounding box center [1008, 602] width 116 height 30
